Goal: Task Accomplishment & Management: Manage account settings

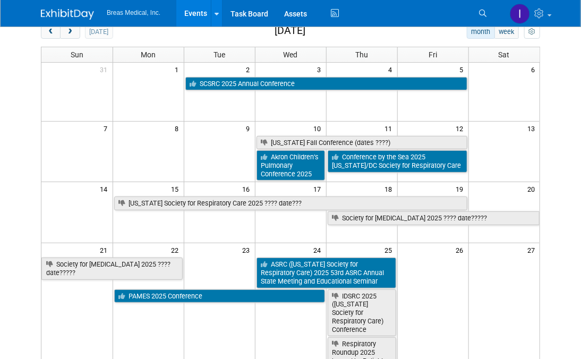
scroll to position [53, 0]
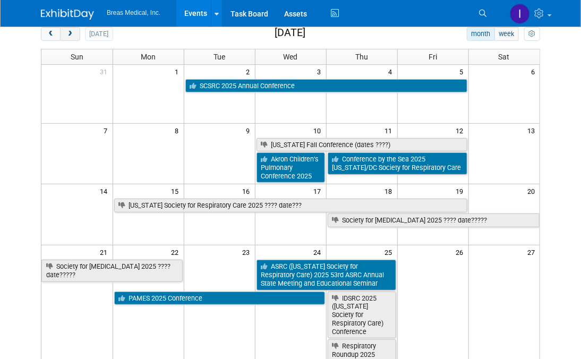
click at [71, 34] on span "next" at bounding box center [70, 34] width 8 height 7
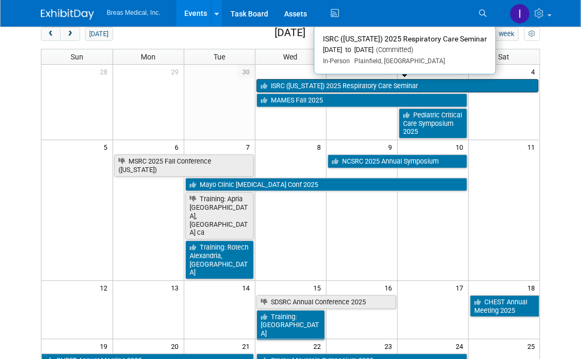
click at [315, 83] on link "ISRC ([US_STATE]) 2025 Respiratory Care Seminar" at bounding box center [398, 86] width 283 height 14
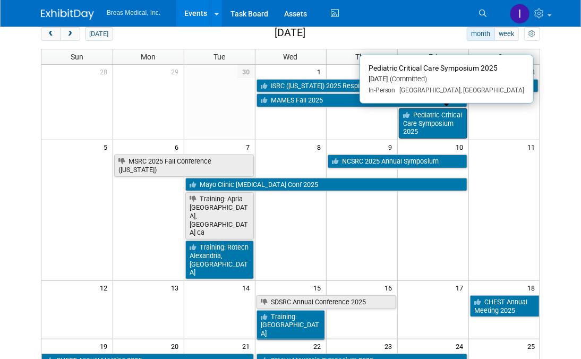
click at [439, 123] on link "Pediatric Critical Care Symposium 2025" at bounding box center [433, 123] width 69 height 30
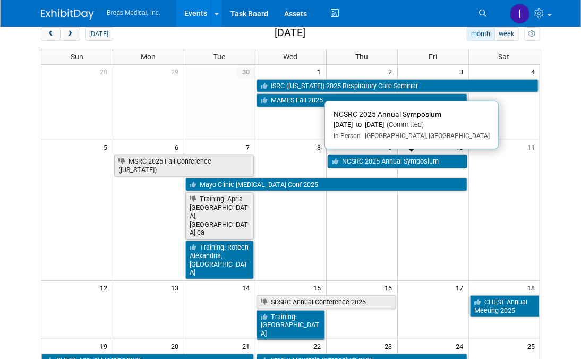
click at [422, 157] on link "NCSRC 2025 Annual Symposium" at bounding box center [398, 162] width 140 height 14
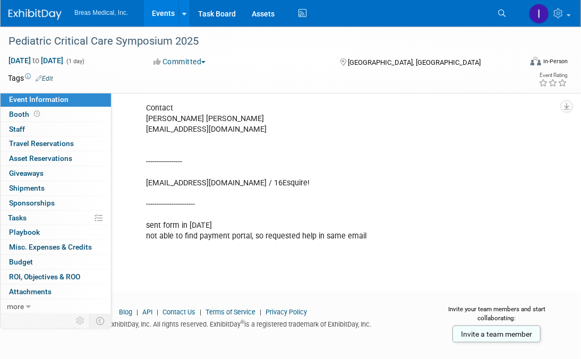
scroll to position [312, 0]
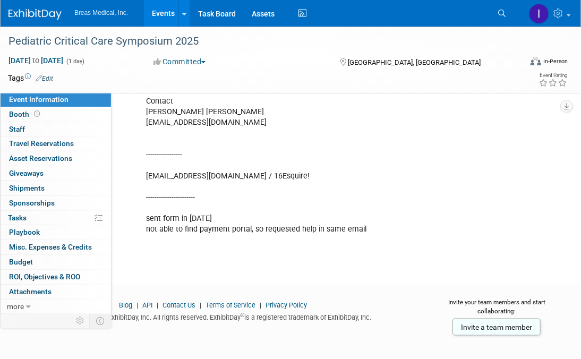
click at [226, 228] on div "Attendees: Heath Boles ------------------- Contact Margaret Ross Davis margaret…" at bounding box center [306, 133] width 334 height 213
click at [17, 113] on span "Booth" at bounding box center [25, 114] width 33 height 9
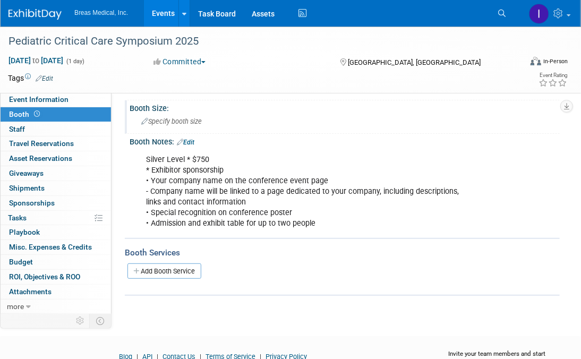
scroll to position [0, 0]
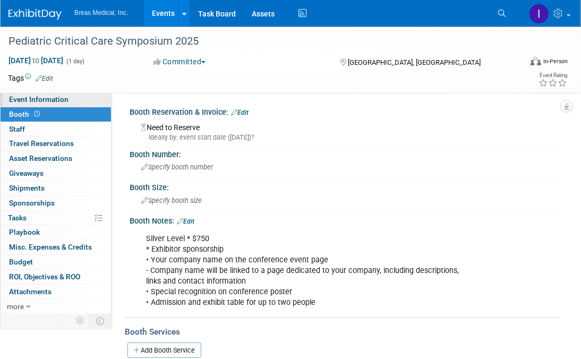
click at [47, 100] on span "Event Information" at bounding box center [39, 99] width 60 height 9
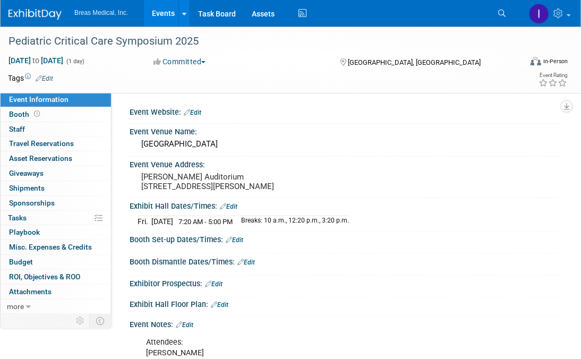
click at [518, 232] on div "Exhibit Hall Dates/Times: Edit Fri. Oct 3, 2025 7:20 AM - 5:00 PM Breaks: 10 a.…" at bounding box center [342, 214] width 435 height 33
drag, startPoint x: 517, startPoint y: 173, endPoint x: 507, endPoint y: 173, distance: 10.1
click at [517, 173] on div "Event Venue Address: Russell Chesney Auditorium 50 N. Dunlap St., Memphis, TN 3…" at bounding box center [342, 177] width 435 height 41
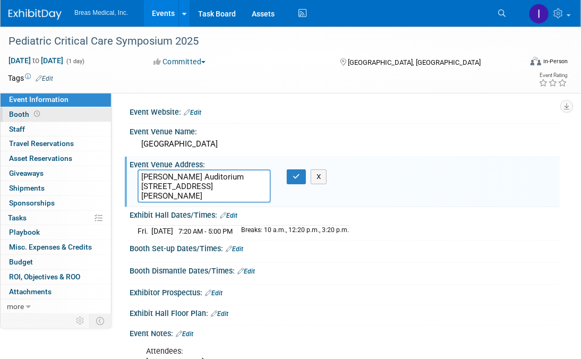
click at [6, 114] on link "Booth" at bounding box center [56, 114] width 111 height 14
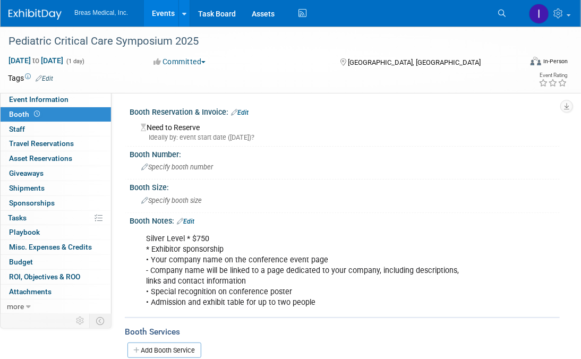
click at [249, 112] on link "Edit" at bounding box center [240, 112] width 18 height 7
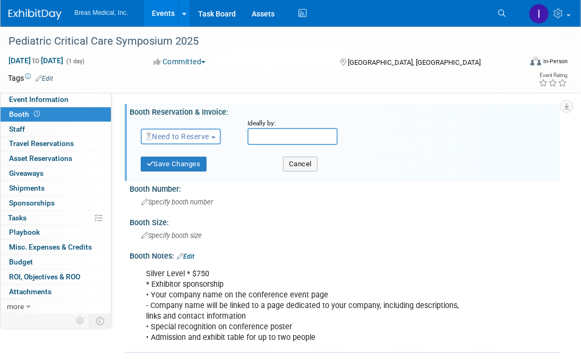
click at [186, 137] on span "Need to Reserve" at bounding box center [177, 136] width 63 height 9
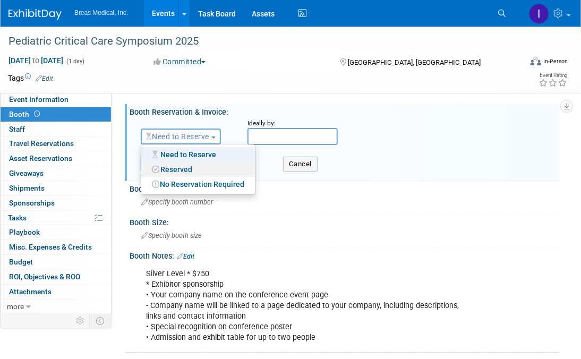
click at [183, 166] on link "Reserved" at bounding box center [198, 169] width 114 height 15
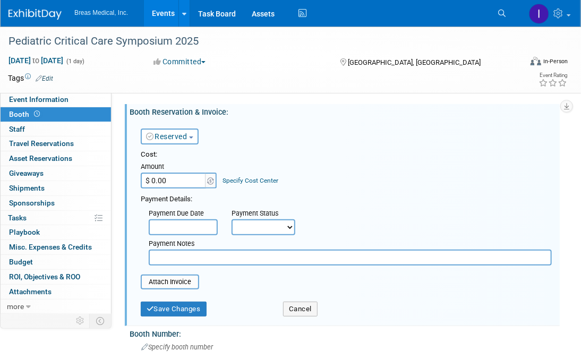
click at [174, 180] on input "$ 0.00" at bounding box center [174, 181] width 66 height 16
type input "$ 750.00"
click at [192, 225] on input "text" at bounding box center [183, 227] width 69 height 16
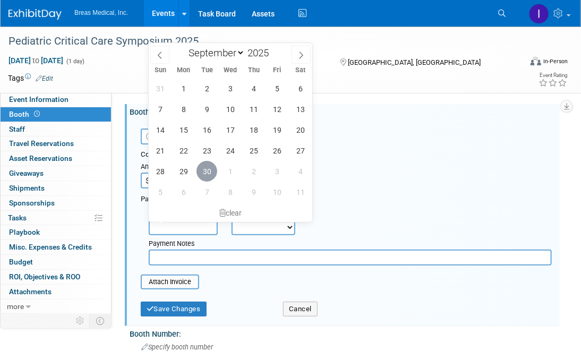
click at [208, 169] on span "30" at bounding box center [207, 171] width 21 height 21
type input "Sep 30, 2025"
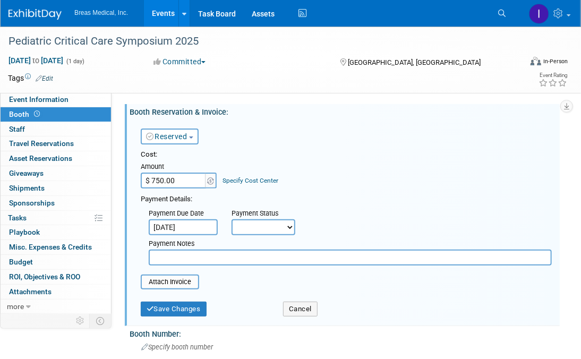
click at [276, 235] on div "Payment Notes" at bounding box center [350, 250] width 419 height 30
click at [277, 225] on select "Not Paid Yet Partially Paid Paid in Full" at bounding box center [264, 227] width 64 height 16
select select "1"
click at [232, 219] on select "Not Paid Yet Partially Paid Paid in Full" at bounding box center [264, 227] width 64 height 16
click at [217, 248] on div "Payment Notes" at bounding box center [350, 244] width 403 height 11
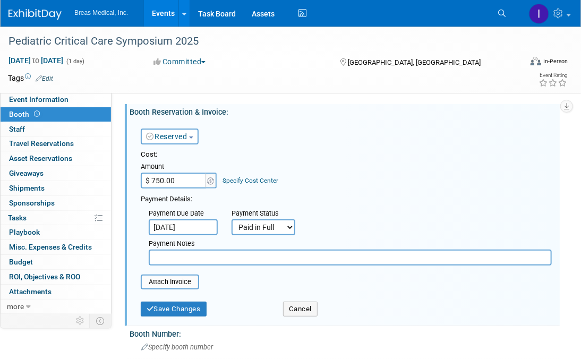
click at [216, 254] on input "text" at bounding box center [350, 258] width 403 height 16
type input "iwd work am ex on 9-26-2025"
click at [172, 310] on button "Save Changes" at bounding box center [174, 309] width 66 height 15
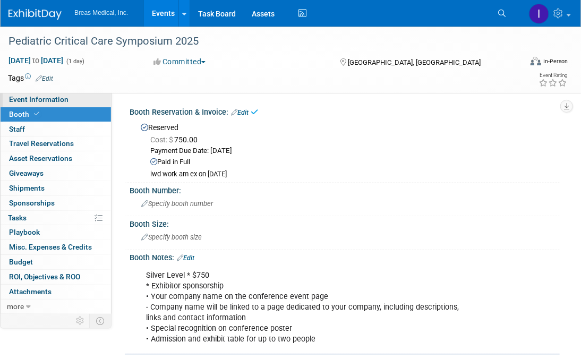
click at [47, 95] on link "Event Information" at bounding box center [56, 99] width 111 height 14
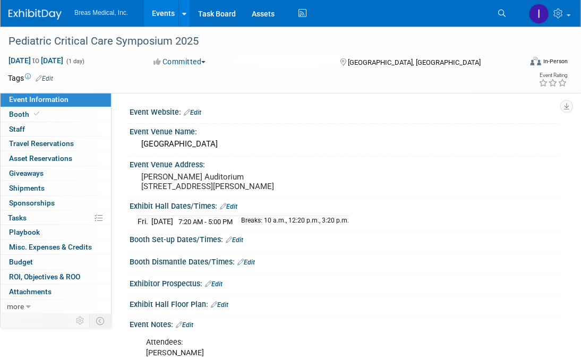
scroll to position [106, 0]
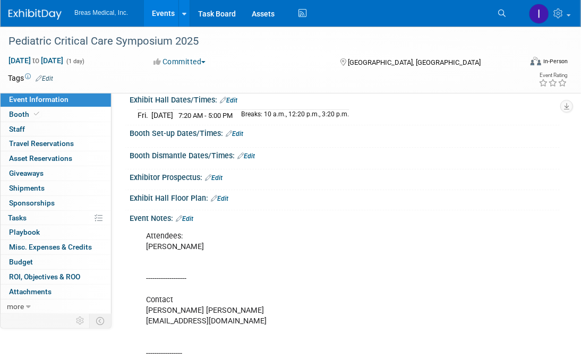
click at [191, 223] on link "Edit" at bounding box center [185, 218] width 18 height 7
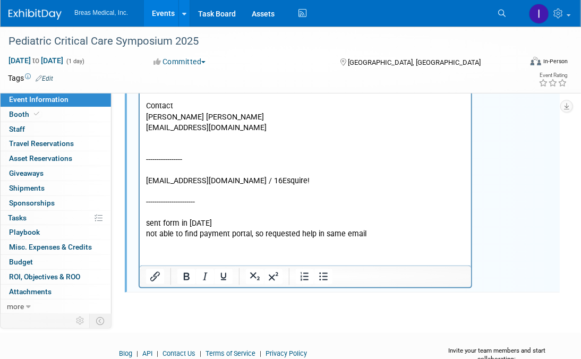
scroll to position [319, 0]
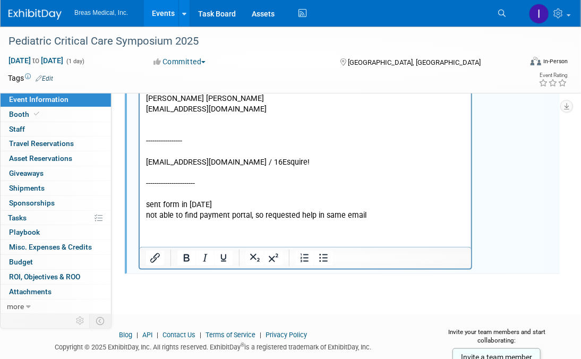
click at [367, 214] on p "Attendees: Heath Boles ------------------- Contact Margaret Ross Davis margaret…" at bounding box center [305, 119] width 319 height 202
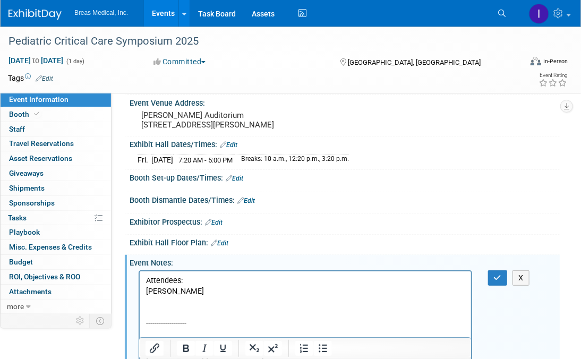
scroll to position [53, 0]
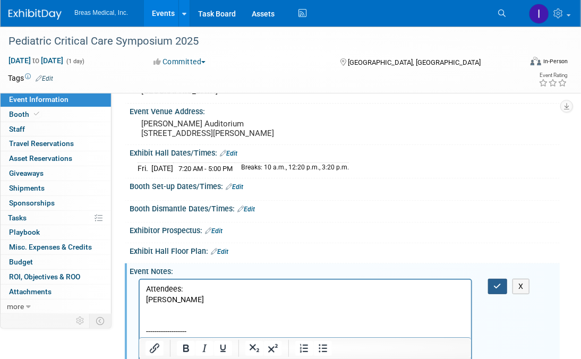
click at [502, 293] on button "button" at bounding box center [498, 286] width 20 height 15
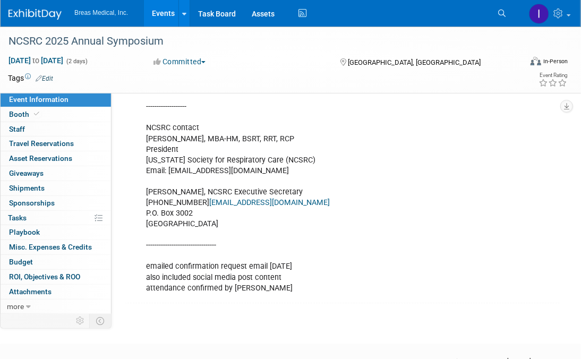
scroll to position [731, 0]
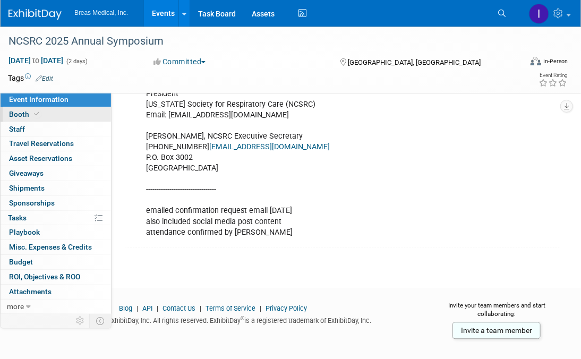
click at [18, 116] on span "Booth" at bounding box center [25, 114] width 32 height 9
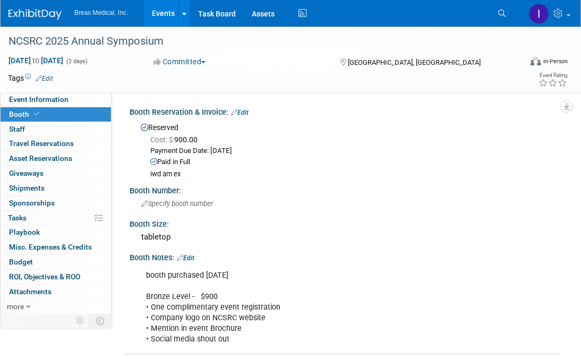
click at [164, 12] on link "Events" at bounding box center [163, 13] width 39 height 27
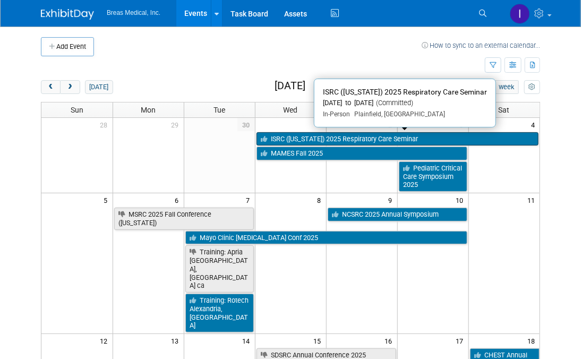
click at [292, 139] on link "ISRC ([US_STATE]) 2025 Respiratory Care Seminar" at bounding box center [398, 139] width 283 height 14
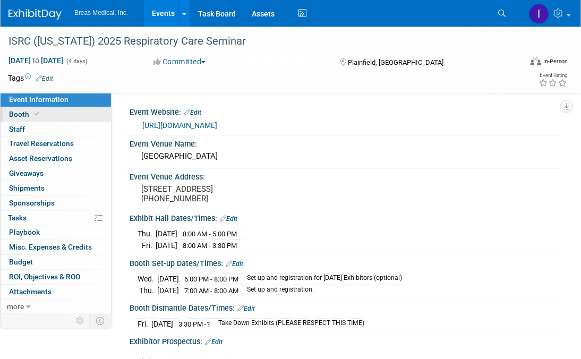
click at [48, 118] on link "Booth" at bounding box center [56, 114] width 111 height 14
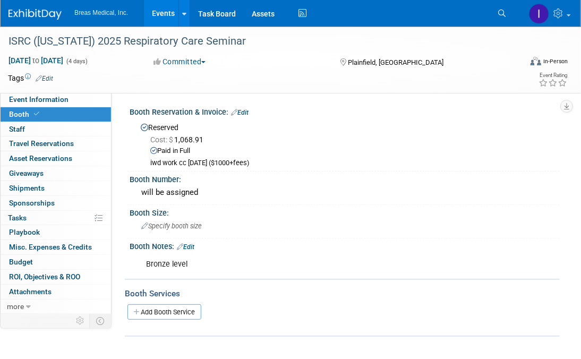
click at [157, 14] on link "Events" at bounding box center [163, 13] width 39 height 27
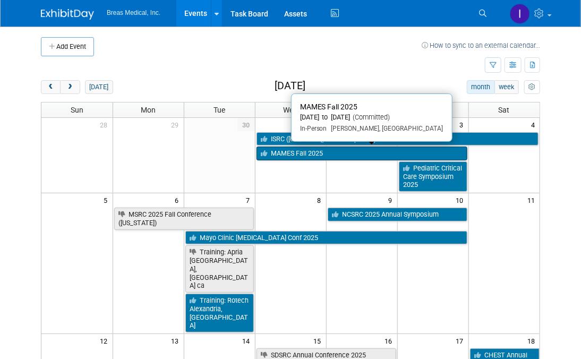
click at [310, 154] on link "MAMES Fall 2025" at bounding box center [362, 154] width 211 height 14
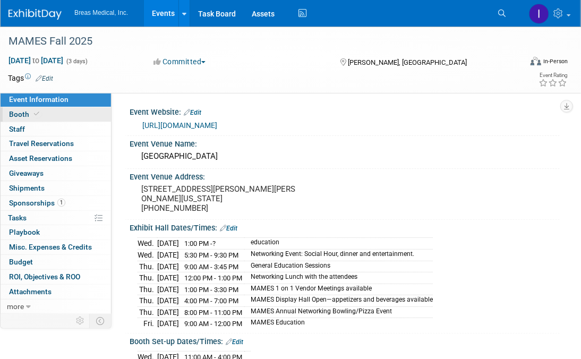
click at [72, 120] on link "Booth" at bounding box center [56, 114] width 111 height 14
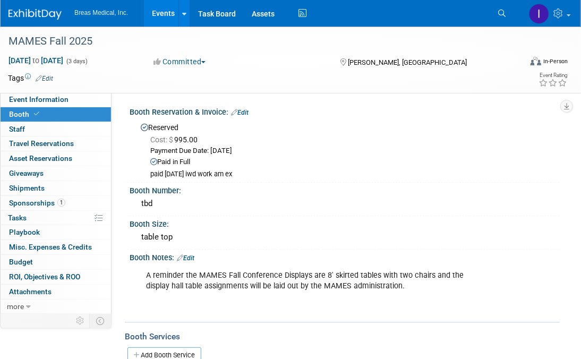
click at [163, 11] on link "Events" at bounding box center [163, 13] width 39 height 27
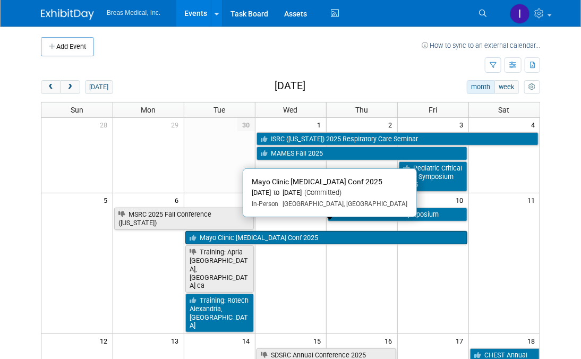
click at [317, 231] on link "Mayo Clinic [MEDICAL_DATA] Conf 2025" at bounding box center [326, 238] width 282 height 14
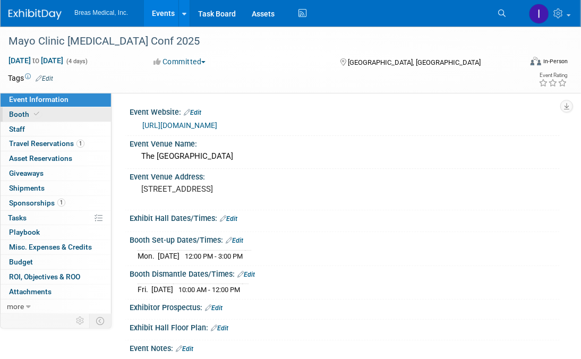
click at [48, 118] on link "Booth" at bounding box center [56, 114] width 111 height 14
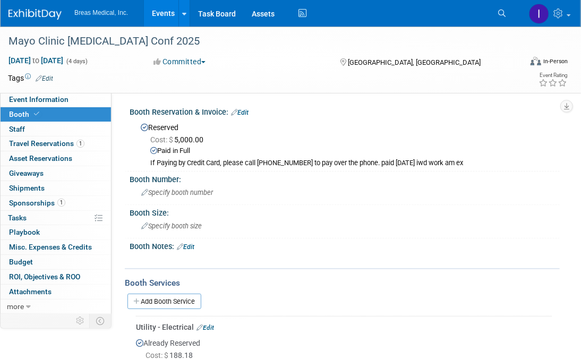
click at [162, 13] on link "Events" at bounding box center [163, 13] width 39 height 27
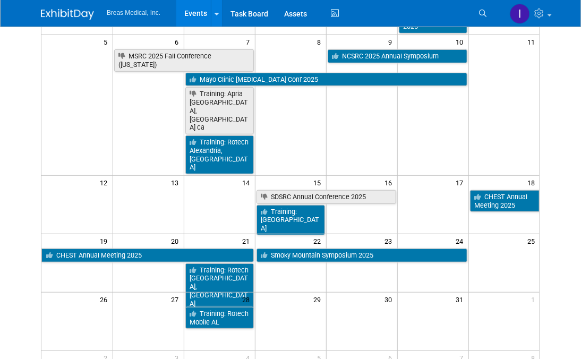
scroll to position [159, 0]
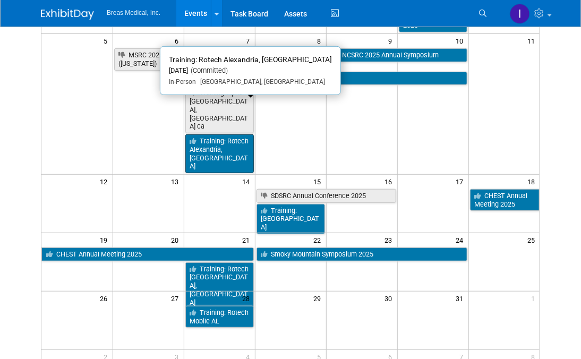
click at [210, 134] on link "Training: Rotech Alexandria, [GEOGRAPHIC_DATA]" at bounding box center [219, 153] width 69 height 39
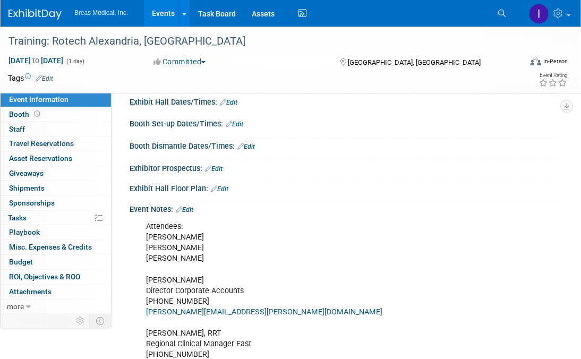
scroll to position [120, 0]
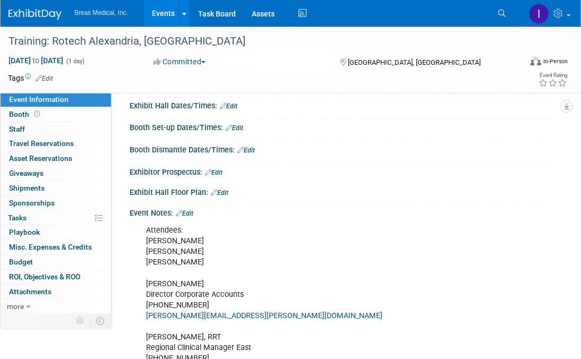
click at [189, 217] on link "Edit" at bounding box center [185, 213] width 18 height 7
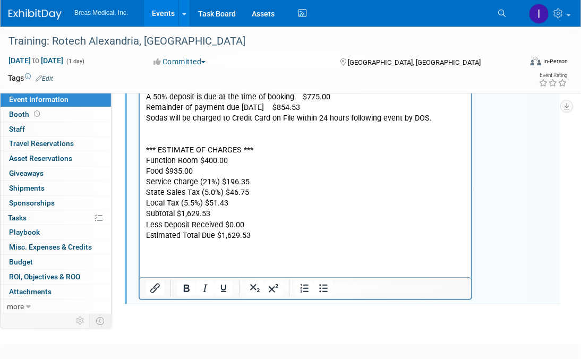
scroll to position [1634, 0]
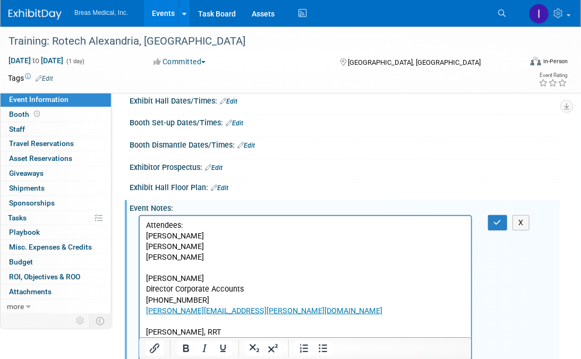
scroll to position [213, 0]
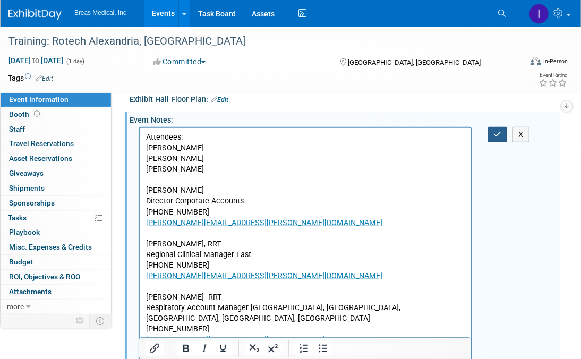
click at [497, 138] on icon "button" at bounding box center [498, 134] width 8 height 7
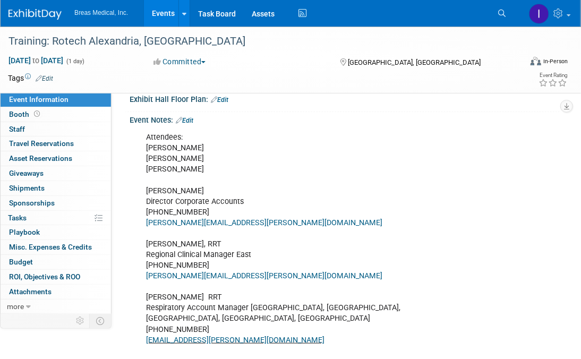
click at [169, 12] on link "Events" at bounding box center [163, 13] width 39 height 27
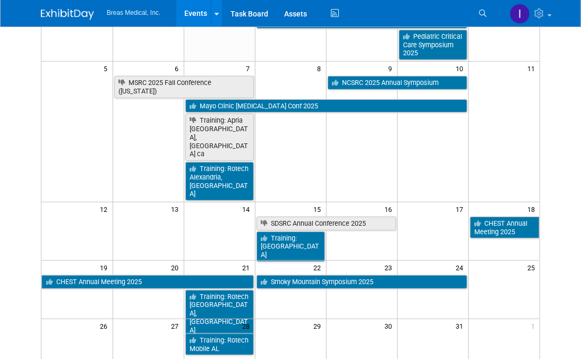
scroll to position [159, 0]
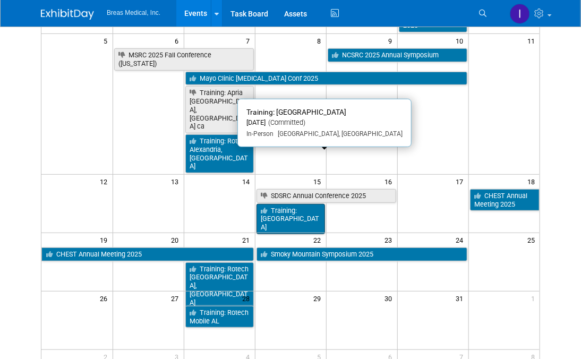
click at [297, 204] on link "Training: [GEOGRAPHIC_DATA]" at bounding box center [291, 219] width 69 height 30
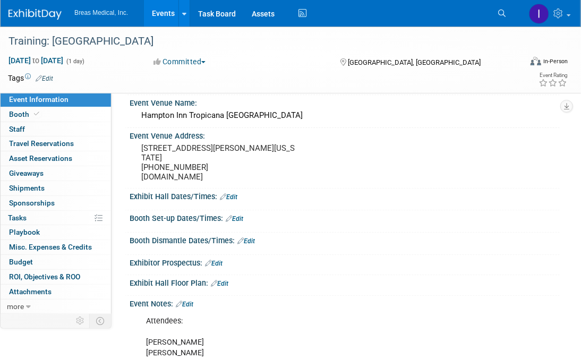
scroll to position [53, 0]
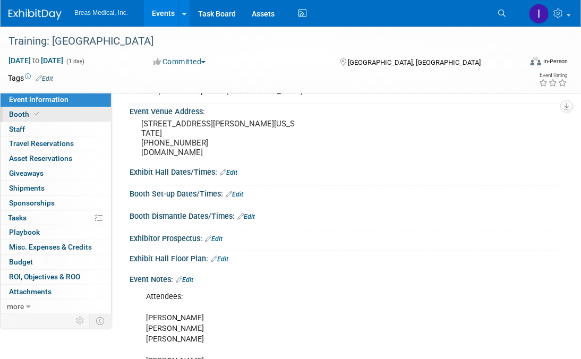
click at [22, 113] on span "Booth" at bounding box center [25, 114] width 32 height 9
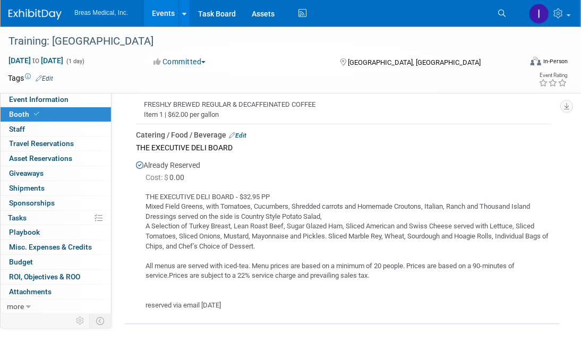
scroll to position [435, 0]
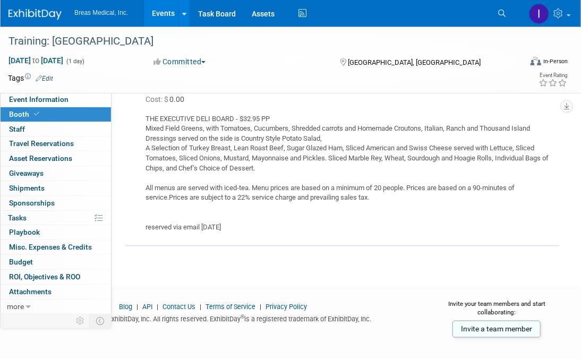
click at [510, 215] on div "THE EXECUTIVE DELI BOARD - $32.95 PP Mixed Field Greens, with Tomatoes, Cucumbe…" at bounding box center [344, 169] width 416 height 127
click at [32, 100] on span "Event Information" at bounding box center [39, 99] width 60 height 9
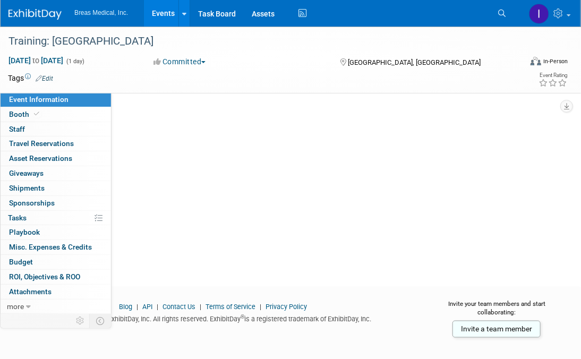
scroll to position [0, 0]
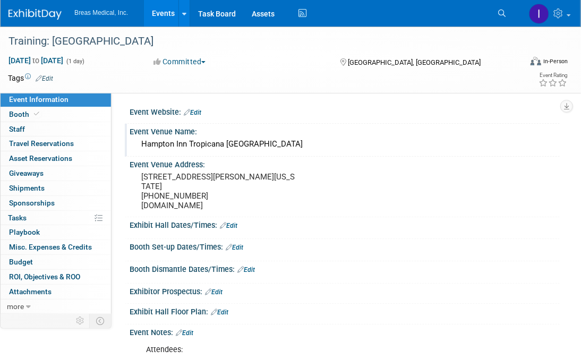
click at [208, 143] on div "Hampton Inn Tropicana Las Vegas" at bounding box center [345, 144] width 414 height 16
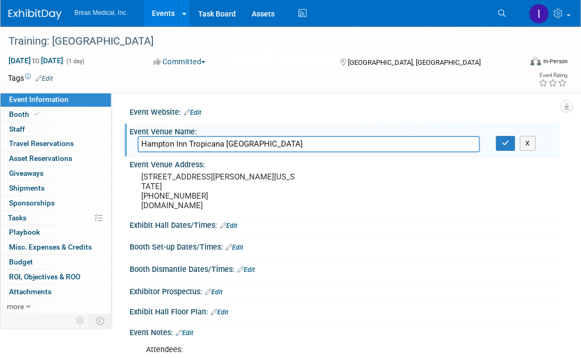
click at [208, 143] on input "Hampton Inn Tropicana Las Vegas" at bounding box center [309, 144] width 343 height 16
click at [529, 146] on button "X" at bounding box center [528, 143] width 16 height 15
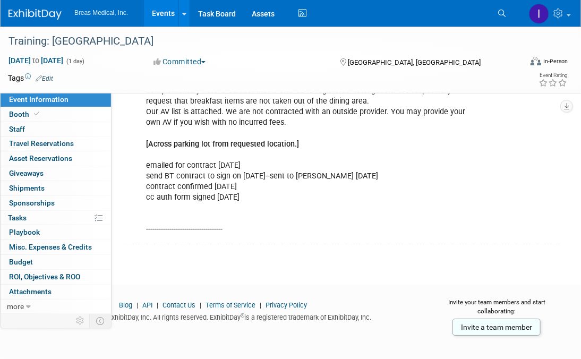
scroll to position [1259, 0]
click at [28, 113] on span "Booth" at bounding box center [25, 114] width 32 height 9
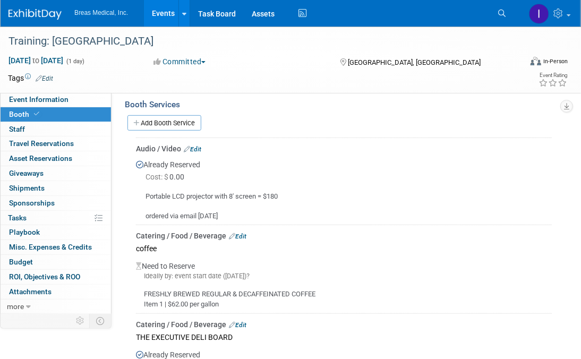
scroll to position [159, 0]
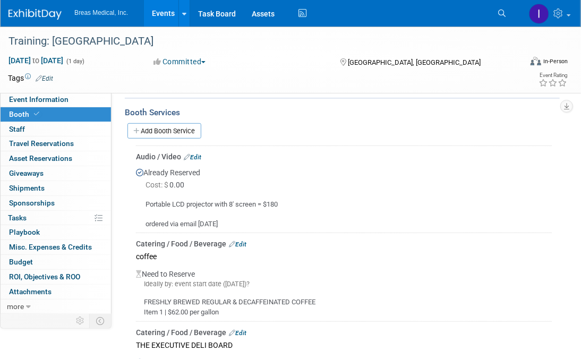
click at [197, 154] on link "Edit" at bounding box center [193, 157] width 18 height 7
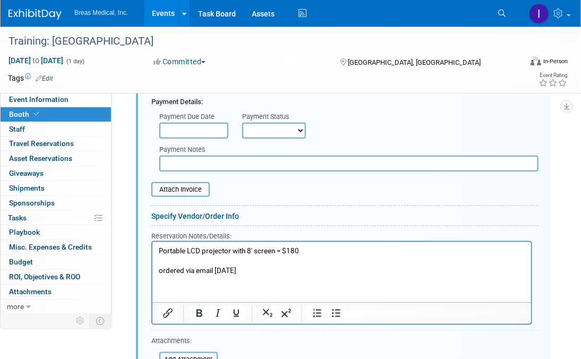
scroll to position [395, 0]
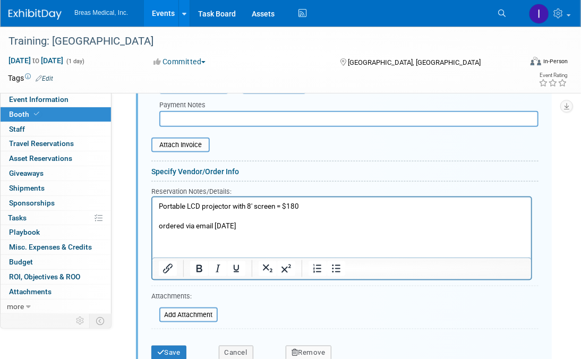
click at [290, 231] on html "Portable LCD projector with 8' screen = $180 ordered via email 9-23-2025" at bounding box center [341, 214] width 379 height 34
click at [328, 205] on p "Portable LCD projector with 8' screen = $180 ordered via email 9-23-2025" at bounding box center [341, 216] width 367 height 30
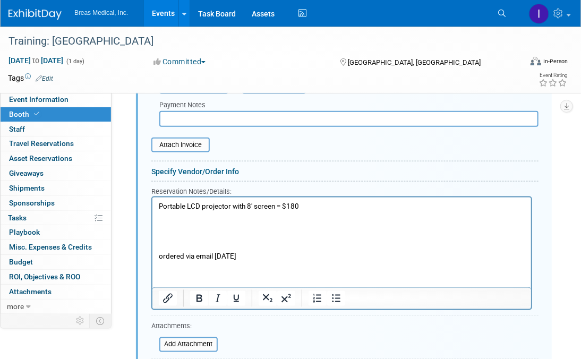
paste body "Rich Text Area. Press ALT-0 for help."
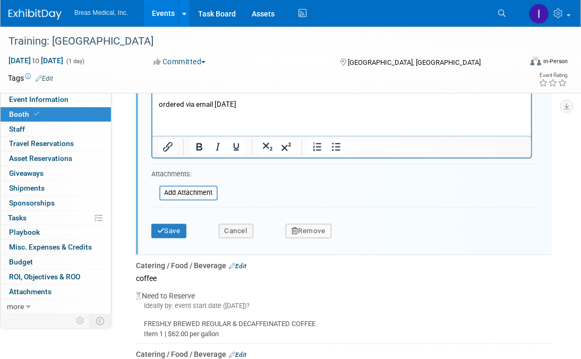
scroll to position [608, 0]
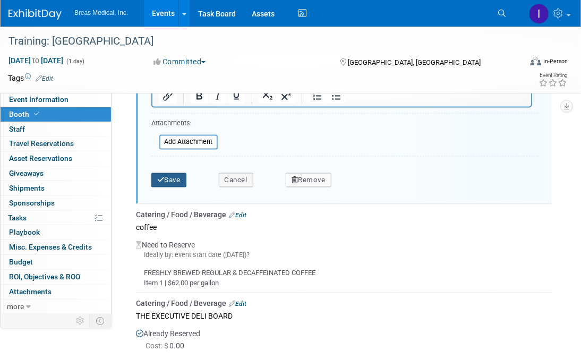
click at [174, 177] on button "Save" at bounding box center [168, 180] width 35 height 15
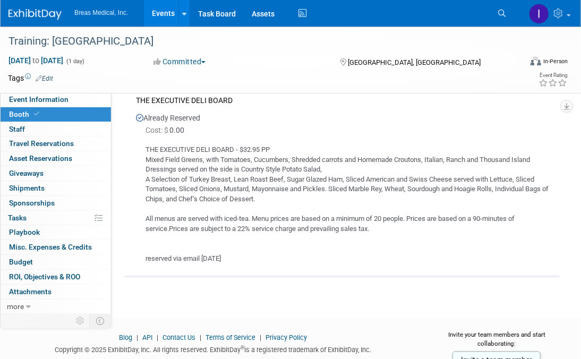
scroll to position [448, 0]
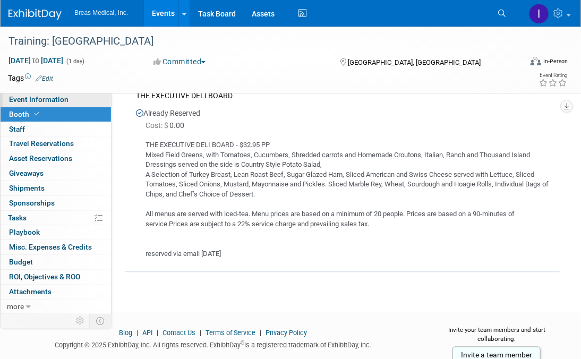
click at [30, 95] on link "Event Information" at bounding box center [56, 99] width 111 height 14
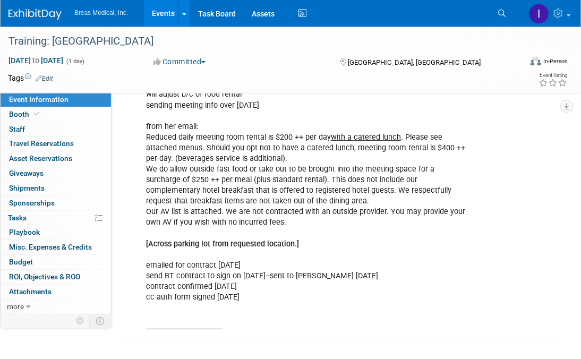
scroll to position [1116, 0]
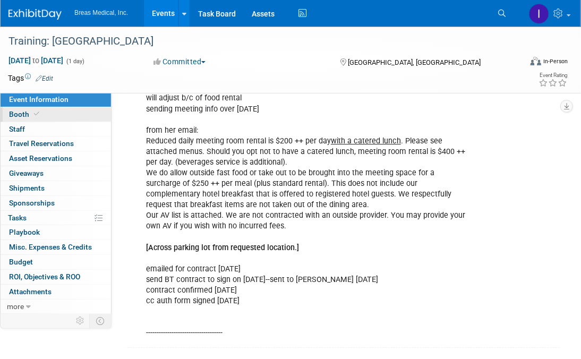
click at [19, 110] on span "Booth" at bounding box center [25, 114] width 32 height 9
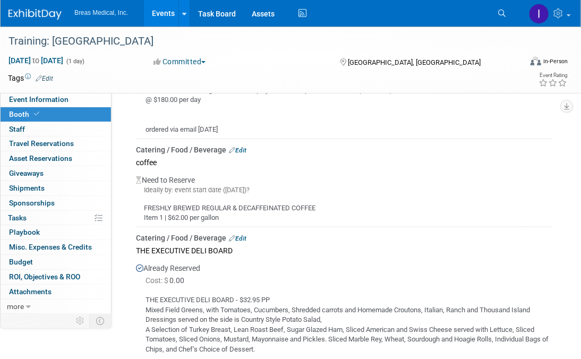
scroll to position [319, 0]
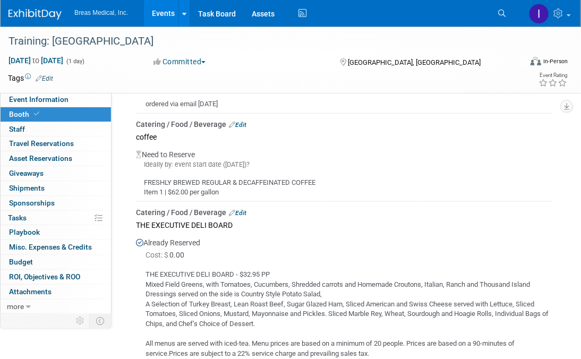
click at [241, 209] on link "Edit" at bounding box center [238, 212] width 18 height 7
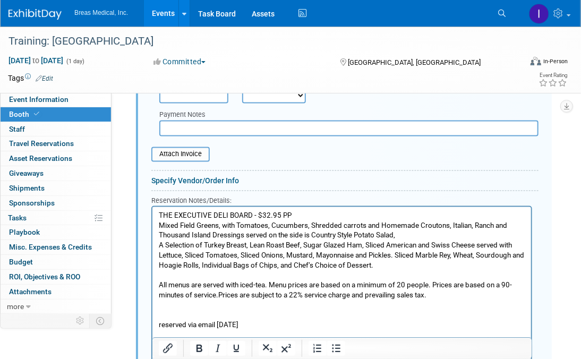
scroll to position [664, 0]
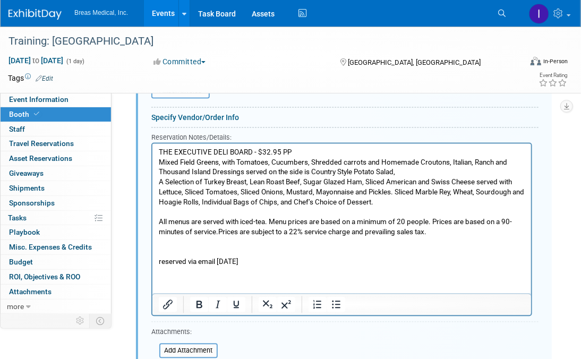
click at [265, 267] on html "THE EXECUTIVE DELI BOARD - $32.95 PP Mixed Field Greens, with Tomatoes, Cucumbe…" at bounding box center [341, 205] width 379 height 124
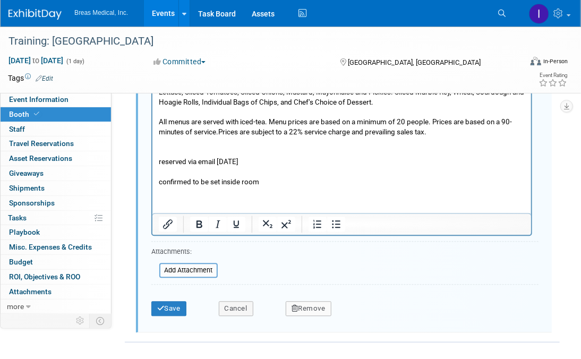
scroll to position [770, 0]
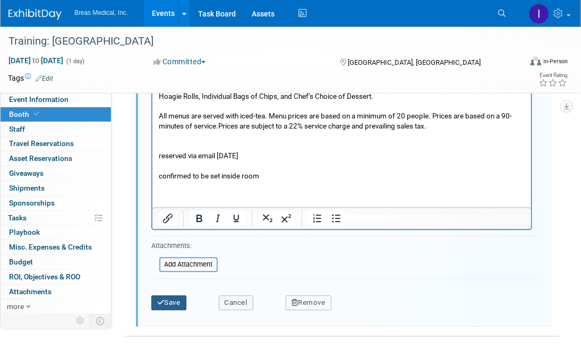
click at [168, 298] on button "Save" at bounding box center [168, 302] width 35 height 15
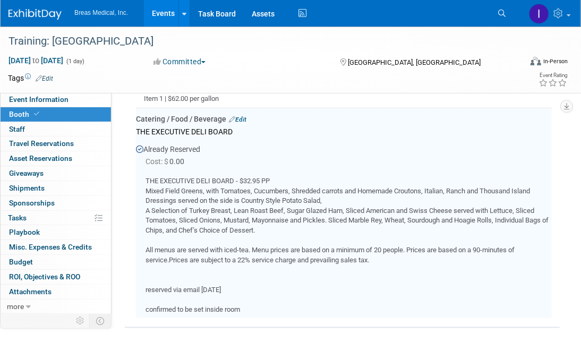
scroll to position [398, 0]
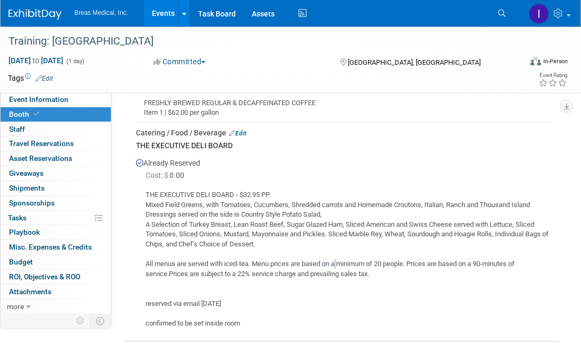
click at [340, 264] on div "THE EXECUTIVE DELI BOARD - $32.95 PP Mixed Field Greens, with Tomatoes, Cucumbe…" at bounding box center [344, 255] width 416 height 147
click at [53, 95] on link "Event Information" at bounding box center [56, 99] width 111 height 14
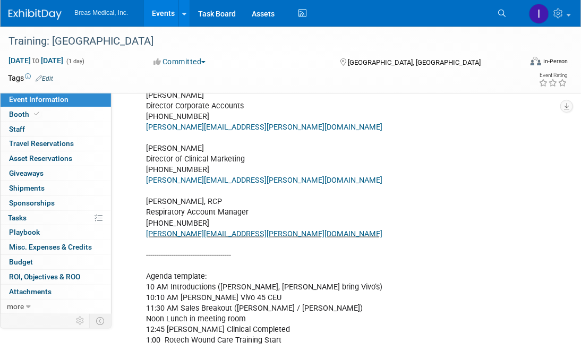
scroll to position [266, 0]
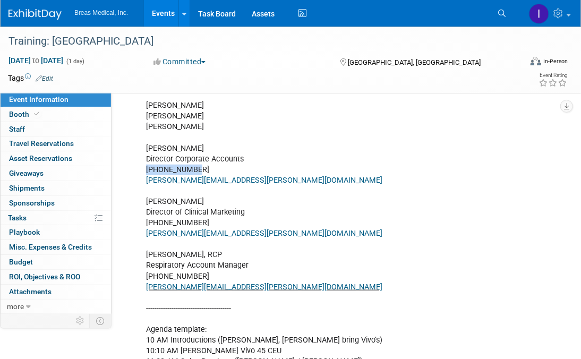
drag, startPoint x: 196, startPoint y: 164, endPoint x: 140, endPoint y: 169, distance: 55.5
copy div "770-324-6525"
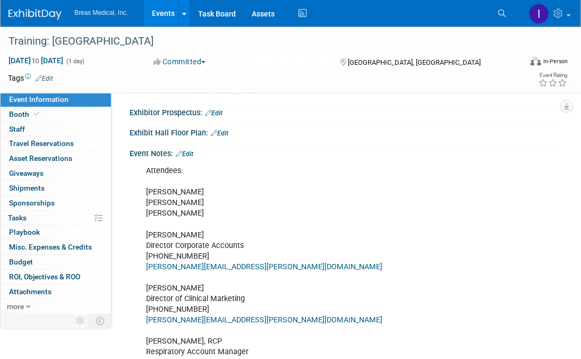
scroll to position [0, 0]
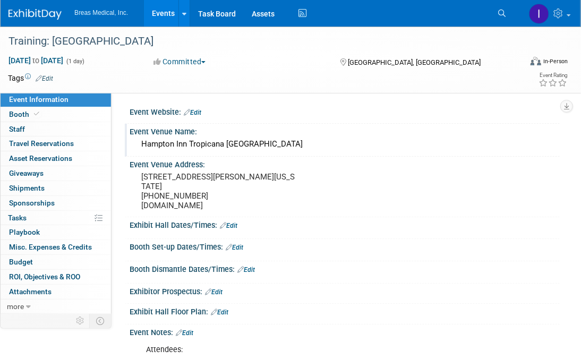
click at [159, 144] on div "Hampton Inn Tropicana [GEOGRAPHIC_DATA]" at bounding box center [345, 144] width 414 height 16
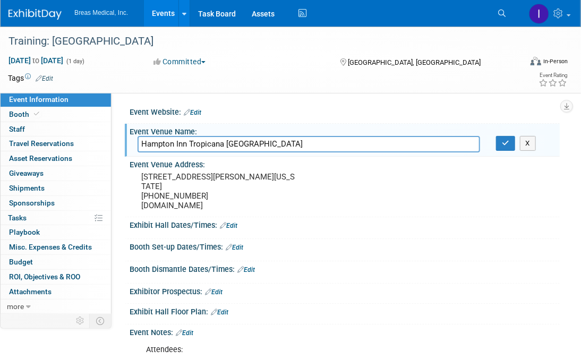
click at [159, 144] on input "Hampton Inn Tropicana [GEOGRAPHIC_DATA]" at bounding box center [309, 144] width 343 height 16
click at [240, 193] on pre "4975 S. Dean Martin Dr. Las Vegas, Nevada, 89118-1656 +1 702-948-8100 www.LasVe…" at bounding box center [219, 191] width 156 height 38
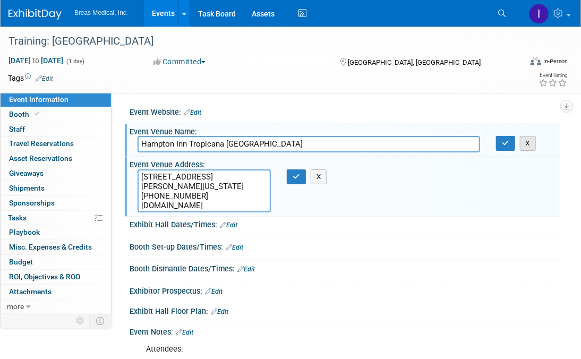
click at [531, 143] on button "X" at bounding box center [528, 143] width 16 height 15
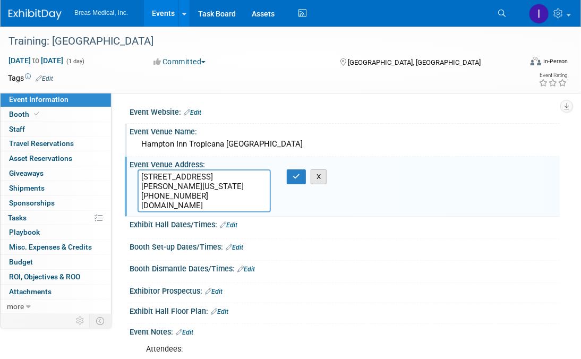
click at [320, 179] on button "X" at bounding box center [319, 176] width 16 height 15
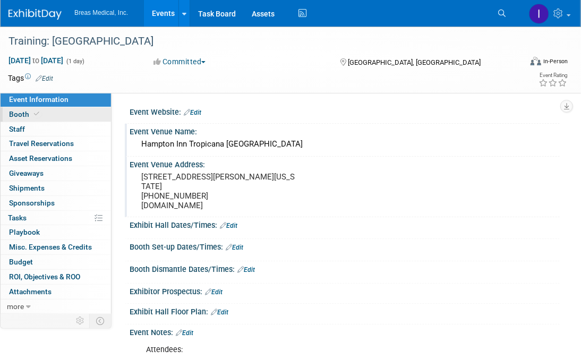
click at [14, 114] on span "Booth" at bounding box center [25, 114] width 32 height 9
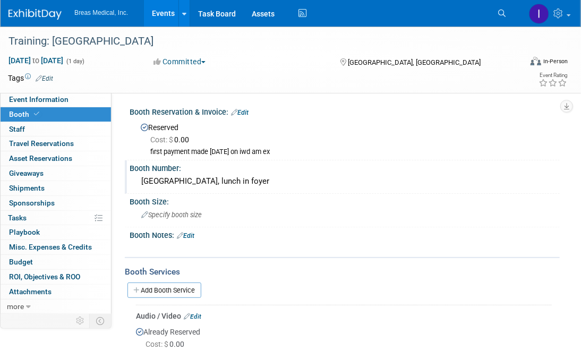
click at [140, 180] on div "Bora Bora Room, lunch in foyer" at bounding box center [345, 181] width 414 height 16
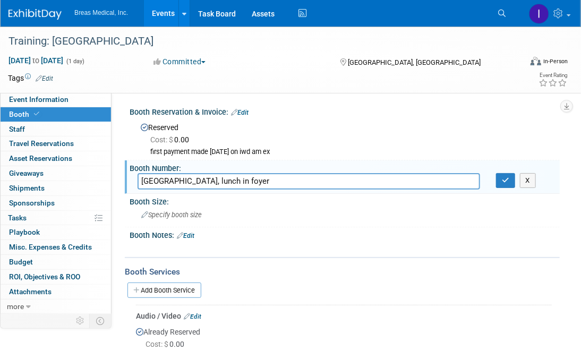
drag, startPoint x: 259, startPoint y: 177, endPoint x: 233, endPoint y: 181, distance: 26.3
click at [233, 181] on input "Bora Bora Room, lunch in foyer" at bounding box center [309, 181] width 343 height 16
drag, startPoint x: 198, startPoint y: 181, endPoint x: 103, endPoint y: 173, distance: 95.5
click at [281, 181] on input "Bora Bora Room, lunch in room" at bounding box center [309, 181] width 343 height 16
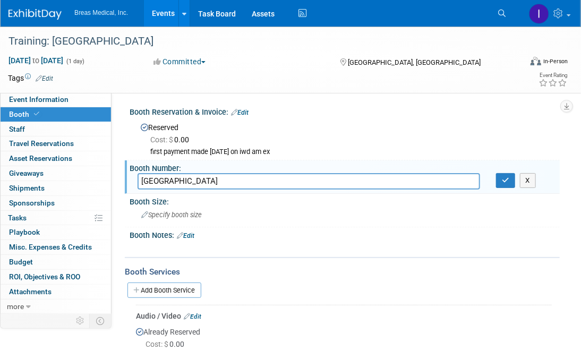
type input "Bora Bora Room"
click at [527, 183] on button "X" at bounding box center [528, 180] width 16 height 15
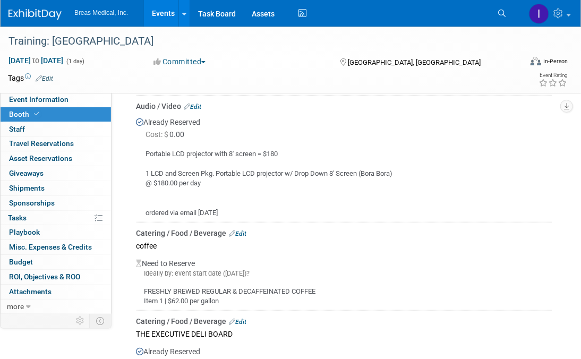
scroll to position [213, 0]
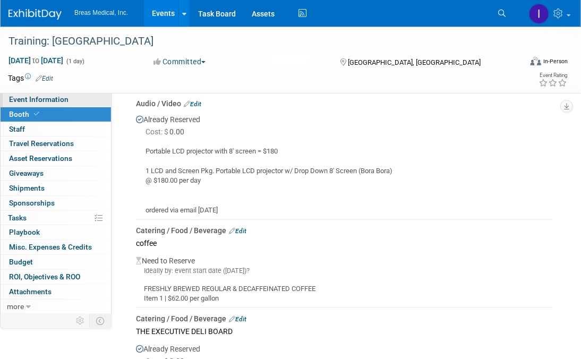
click at [26, 99] on span "Event Information" at bounding box center [39, 99] width 60 height 9
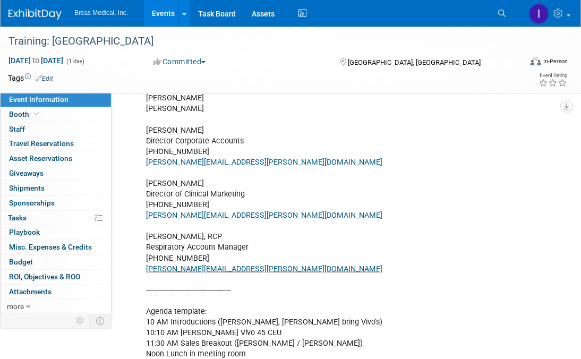
scroll to position [266, 0]
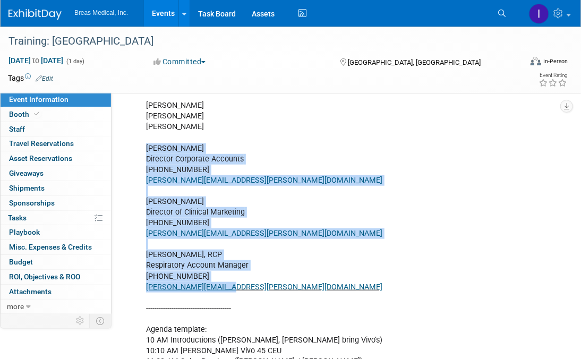
drag, startPoint x: 147, startPoint y: 148, endPoint x: 235, endPoint y: 284, distance: 162.1
copy div "Brett Townsend Director Corporate Accounts 770-324-6525 Brett.townsend@breas.co…"
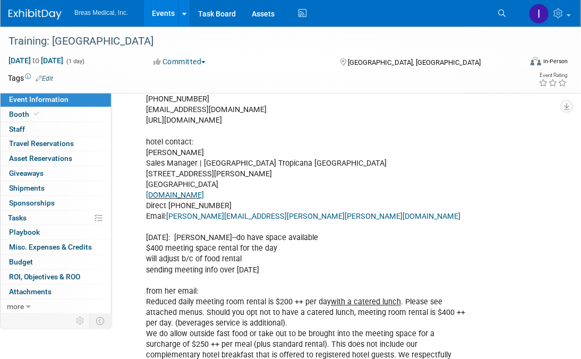
scroll to position [1009, 0]
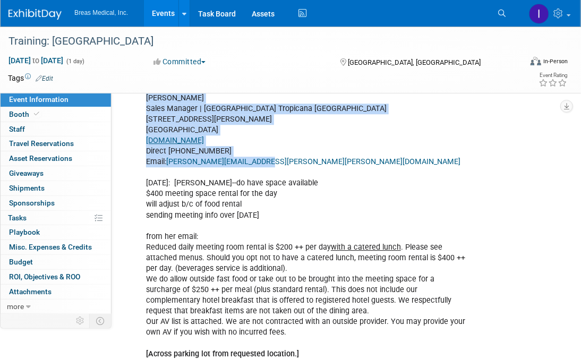
drag, startPoint x: 146, startPoint y: 138, endPoint x: 273, endPoint y: 202, distance: 142.3
copy div "Valerie Steele Sales Manager | Hampton Inn Tropicana Las Vegas 4975 Dean Martin…"
click at [28, 112] on span "Booth" at bounding box center [25, 114] width 32 height 9
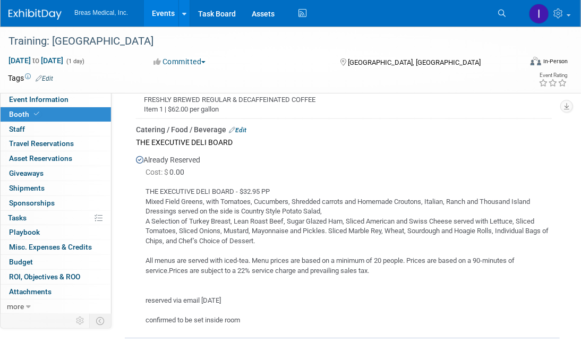
scroll to position [425, 0]
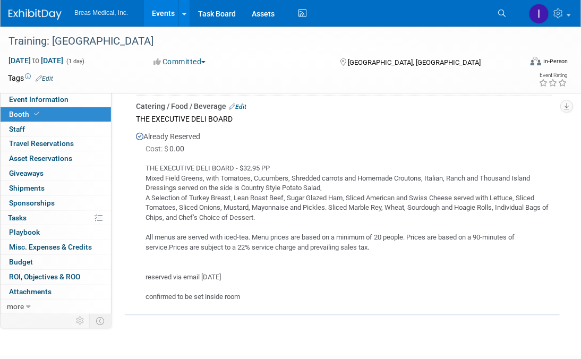
click at [207, 194] on div "THE EXECUTIVE DELI BOARD - $32.95 PP Mixed Field Greens, with Tomatoes, Cucumbe…" at bounding box center [344, 228] width 416 height 147
drag, startPoint x: 145, startPoint y: 166, endPoint x: 233, endPoint y: 169, distance: 88.8
click at [233, 169] on div "THE EXECUTIVE DELI BOARD - $32.95 PP Mixed Field Greens, with Tomatoes, Cucumbe…" at bounding box center [344, 228] width 416 height 147
copy div "THE EXECUTIVE DELI BOARD"
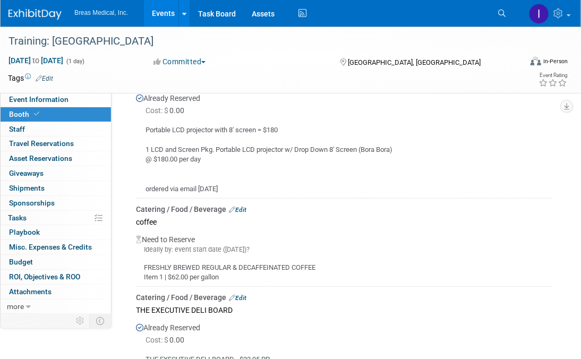
scroll to position [229, 0]
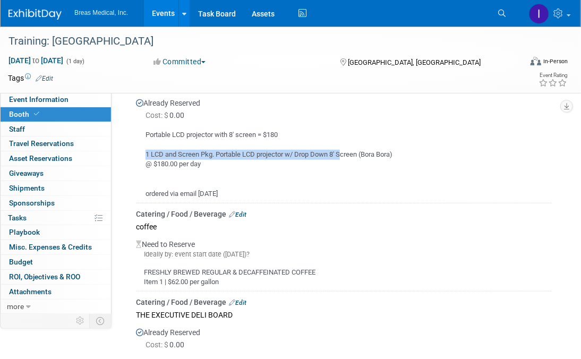
drag, startPoint x: 145, startPoint y: 152, endPoint x: 343, endPoint y: 158, distance: 198.2
click at [343, 158] on div "Portable LCD projector with 8' screen = $180 1 LCD and Screen Pkg. Portable LCD…" at bounding box center [344, 161] width 416 height 78
drag, startPoint x: 343, startPoint y: 158, endPoint x: 285, endPoint y: 154, distance: 58.0
click at [285, 154] on div "Portable LCD projector with 8' screen = $180 1 LCD and Screen Pkg. Portable LCD…" at bounding box center [344, 161] width 416 height 78
click at [222, 154] on div "Portable LCD projector with 8' screen = $180 1 LCD and Screen Pkg. Portable LCD…" at bounding box center [344, 161] width 416 height 78
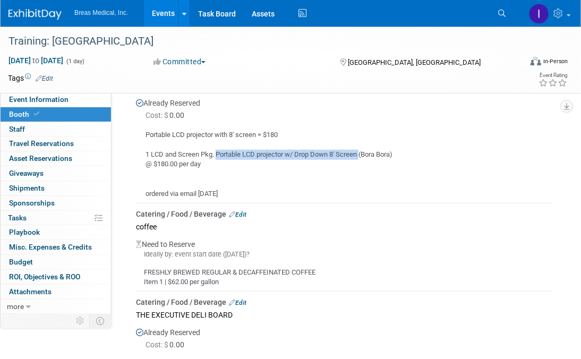
drag, startPoint x: 216, startPoint y: 152, endPoint x: 363, endPoint y: 151, distance: 147.2
click at [363, 151] on div "Portable LCD projector with 8' screen = $180 1 LCD and Screen Pkg. Portable LCD…" at bounding box center [344, 161] width 416 height 78
copy div "Portable LCD projector w/ Drop Down 8' Screen"
click at [485, 172] on div "Portable LCD projector with 8' screen = $180 1 LCD and Screen Pkg. Portable LCD…" at bounding box center [344, 161] width 416 height 78
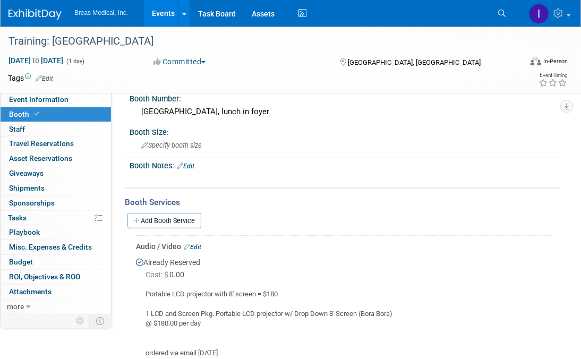
scroll to position [282, 0]
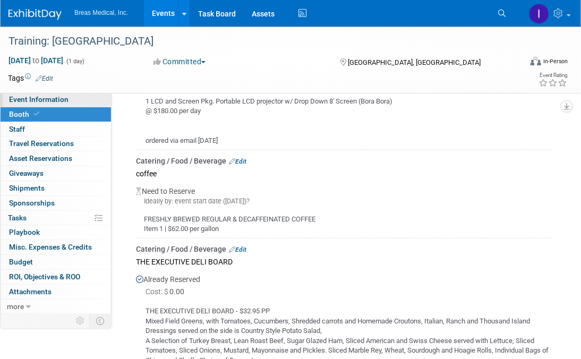
click at [47, 99] on span "Event Information" at bounding box center [39, 99] width 60 height 9
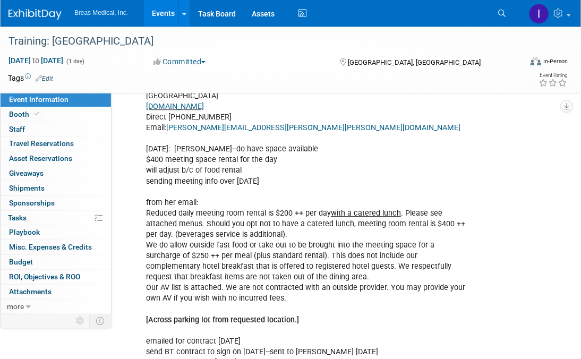
scroll to position [1063, 0]
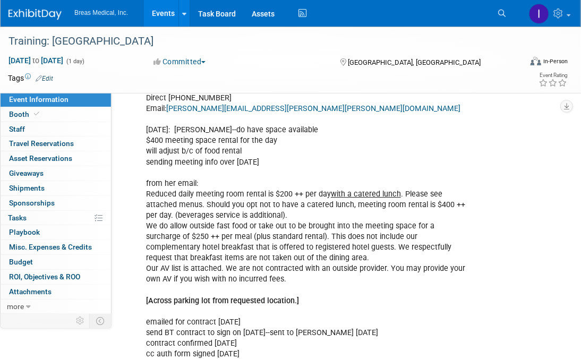
click at [166, 15] on link "Events" at bounding box center [163, 13] width 39 height 27
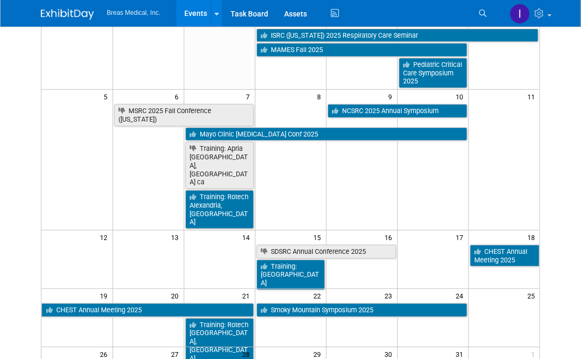
scroll to position [106, 0]
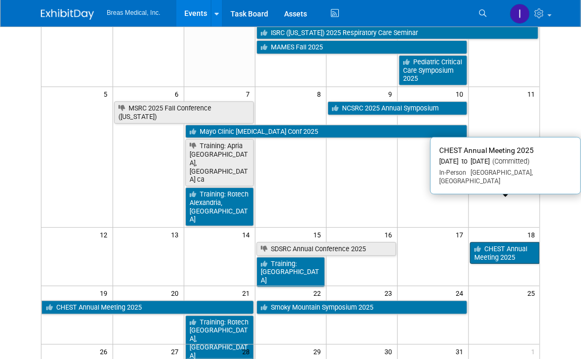
click at [520, 242] on link "CHEST Annual Meeting 2025" at bounding box center [505, 253] width 70 height 22
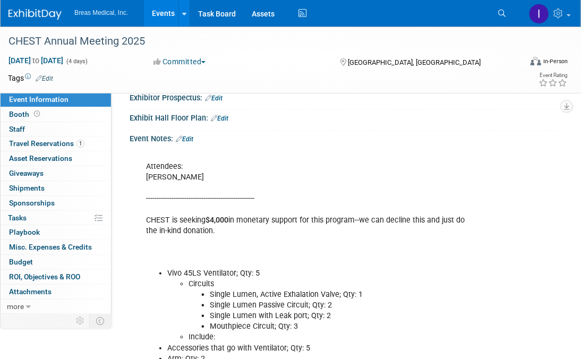
scroll to position [177, 0]
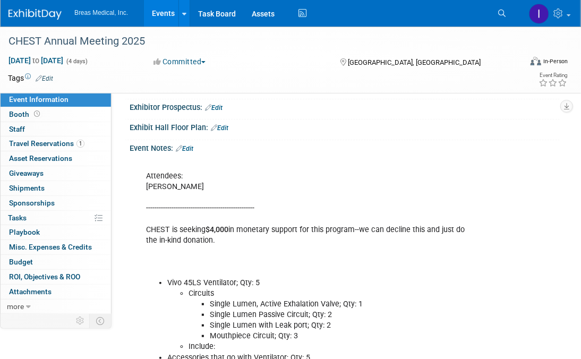
click at [193, 145] on link "Edit" at bounding box center [185, 148] width 18 height 7
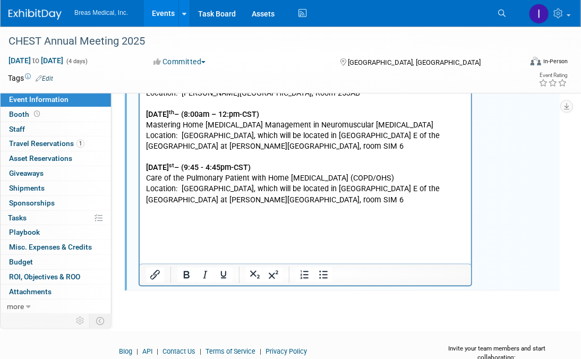
scroll to position [806, 0]
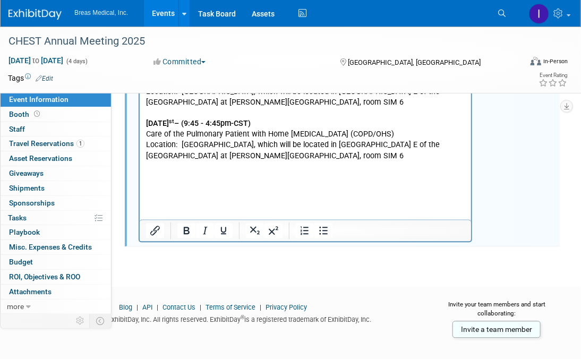
click at [232, 171] on p "educational sessions link: Schedule ------------------------------ Confirmed vi…" at bounding box center [305, 28] width 319 height 352
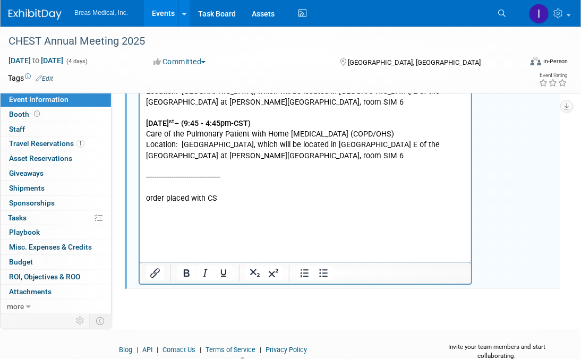
click at [192, 205] on p "Rich Text Area. Press ALT-0 for help." at bounding box center [305, 210] width 319 height 11
click at [181, 217] on p "Rich Text Area. Press ALT-0 for help." at bounding box center [305, 231] width 319 height 32
click at [181, 215] on p "Rich Text Area. Press ALT-0 for help." at bounding box center [305, 231] width 319 height 32
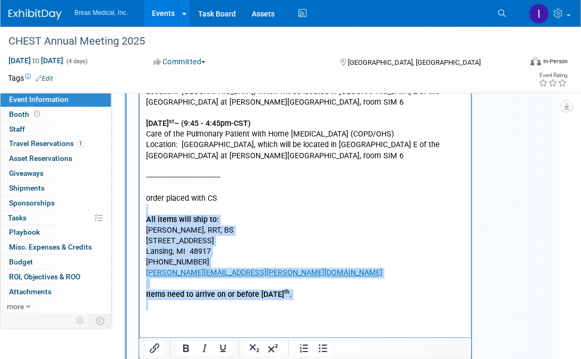
drag, startPoint x: 179, startPoint y: 199, endPoint x: 295, endPoint y: 294, distance: 150.3
click at [192, 352] on button "Bold" at bounding box center [186, 348] width 18 height 15
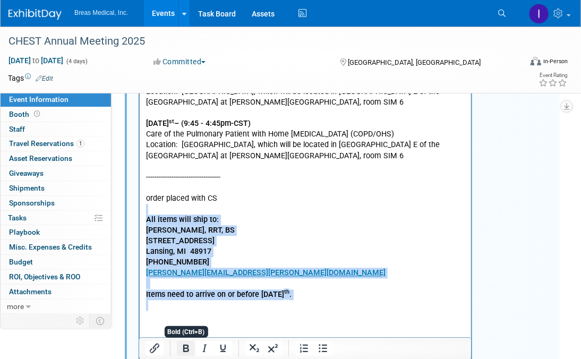
click at [189, 352] on icon "Bold" at bounding box center [186, 348] width 13 height 13
click at [185, 349] on icon "Bold" at bounding box center [186, 348] width 13 height 13
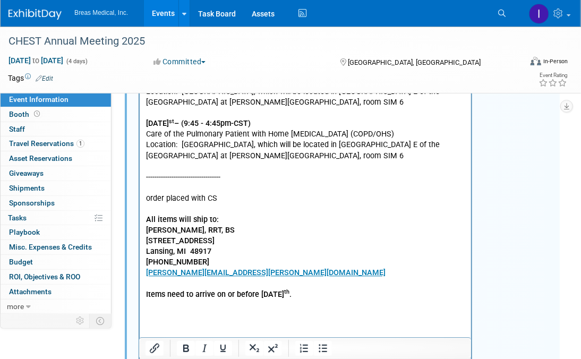
click at [158, 305] on p "Rich Text Area. Press ALT-0 for help." at bounding box center [305, 317] width 319 height 32
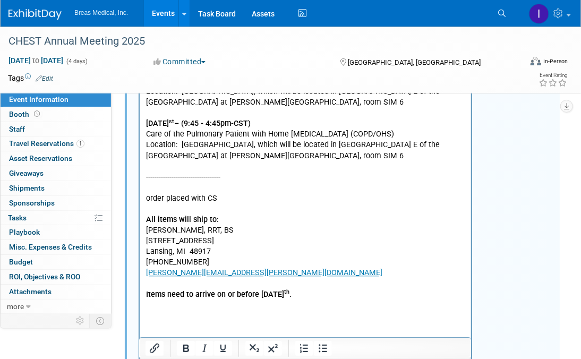
click at [154, 301] on p "Rich Text Area. Press ALT-0 for help." at bounding box center [305, 317] width 319 height 32
click at [317, 301] on p "Rich Text Area. Press ALT-0 for help." at bounding box center [305, 306] width 319 height 11
click at [164, 311] on p "Sean confirmed he has two" at bounding box center [305, 316] width 319 height 11
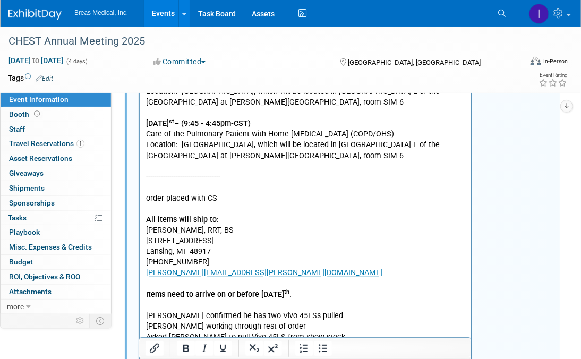
click at [200, 301] on p "Rich Text Area. Press ALT-0 for help." at bounding box center [305, 306] width 319 height 11
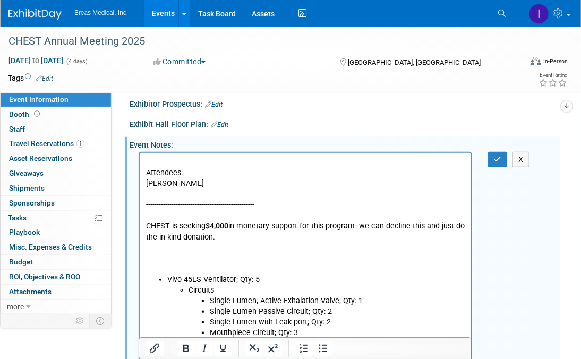
scroll to position [168, 0]
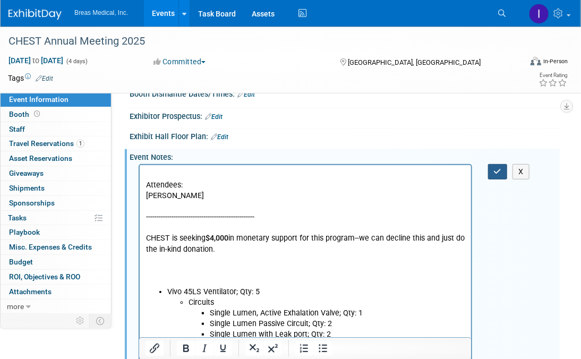
click at [495, 169] on icon "button" at bounding box center [498, 171] width 8 height 7
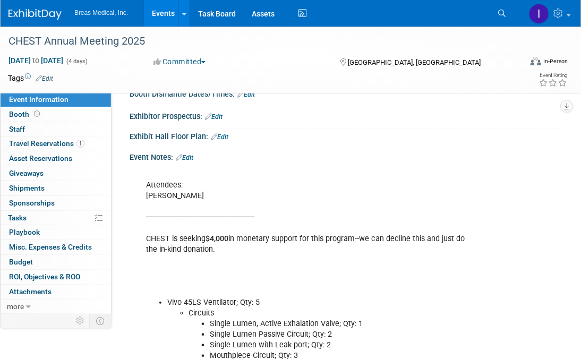
click at [162, 13] on link "Events" at bounding box center [163, 13] width 39 height 27
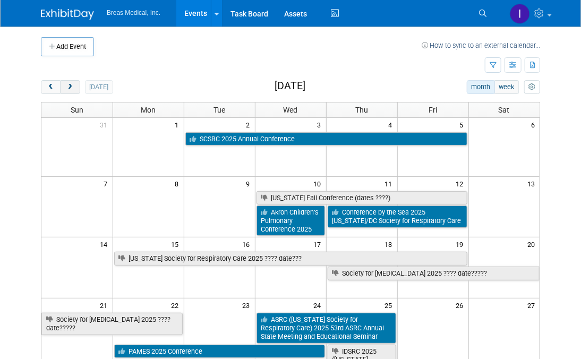
click at [71, 87] on span "next" at bounding box center [70, 87] width 8 height 7
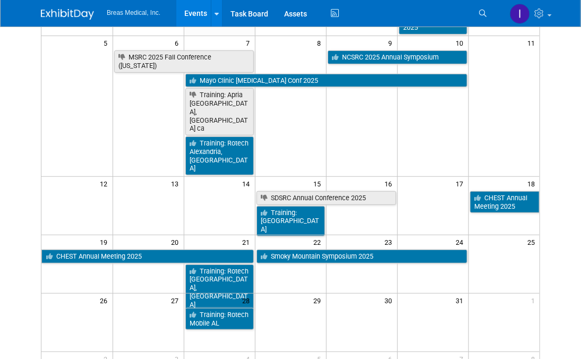
scroll to position [159, 0]
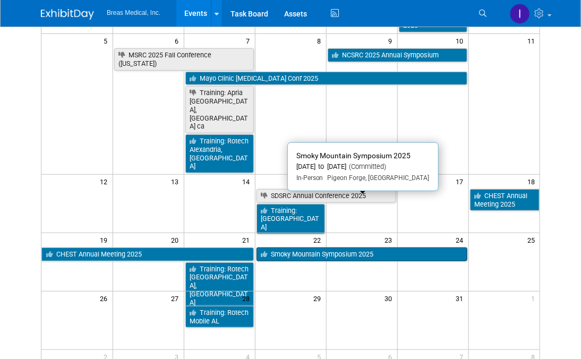
click at [318, 248] on link "Smoky Mountain Symposium 2025" at bounding box center [362, 255] width 211 height 14
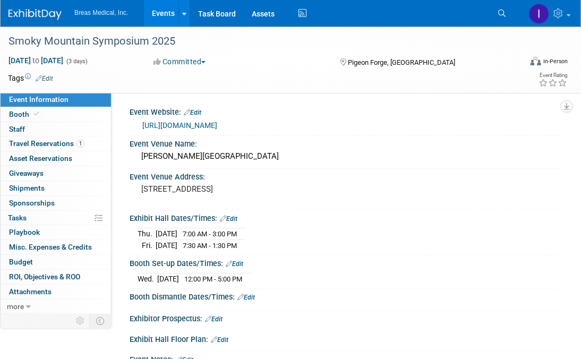
click at [154, 11] on link "Events" at bounding box center [163, 13] width 39 height 27
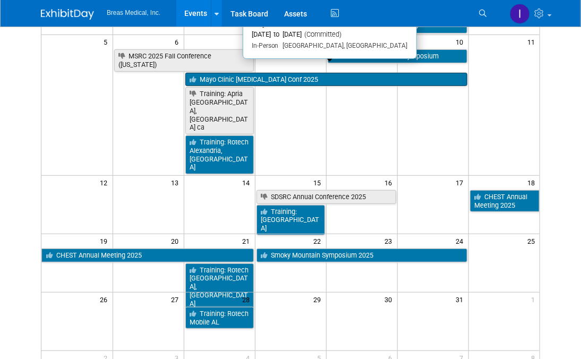
scroll to position [159, 0]
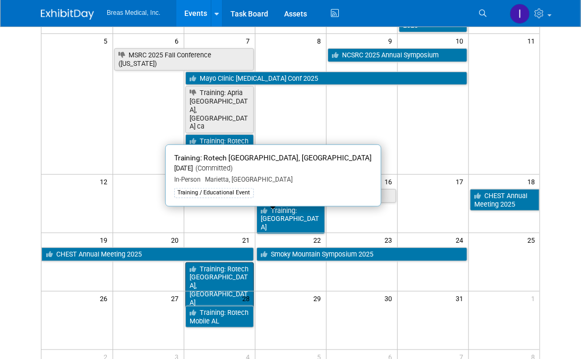
click at [233, 262] on link "Training: Rotech [GEOGRAPHIC_DATA], [GEOGRAPHIC_DATA]" at bounding box center [219, 285] width 69 height 47
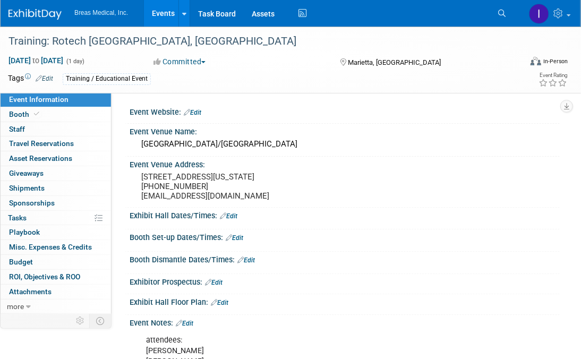
click at [164, 12] on link "Events" at bounding box center [163, 13] width 39 height 27
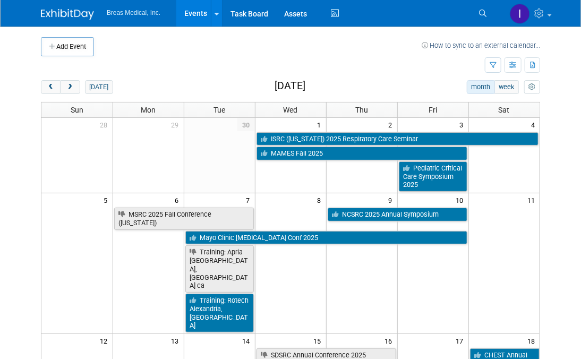
scroll to position [53, 0]
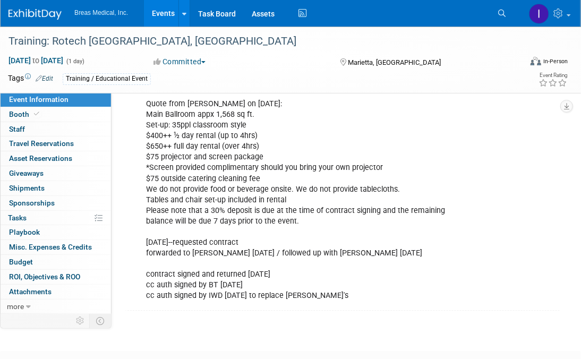
scroll to position [1063, 0]
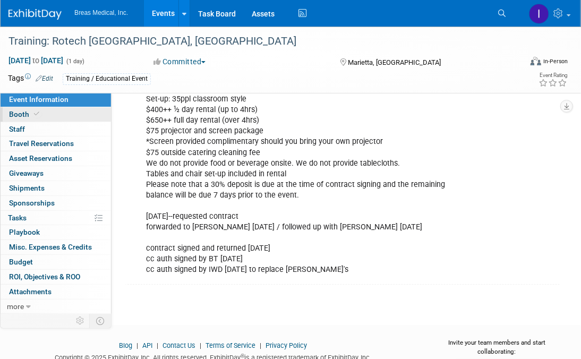
click at [20, 113] on span "Booth" at bounding box center [25, 114] width 32 height 9
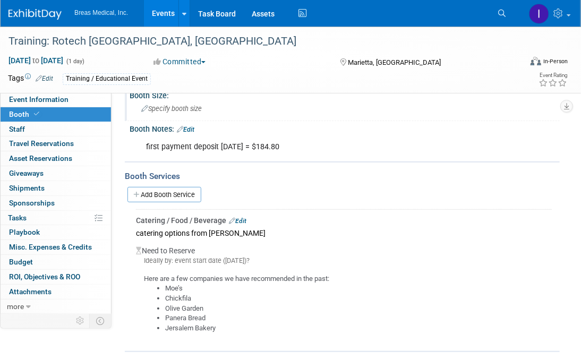
scroll to position [117, 0]
click at [45, 99] on span "Event Information" at bounding box center [39, 99] width 60 height 9
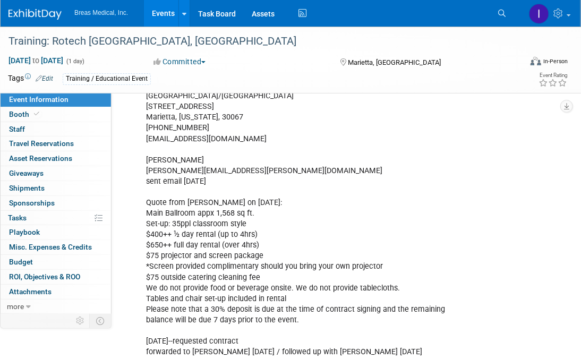
scroll to position [956, 0]
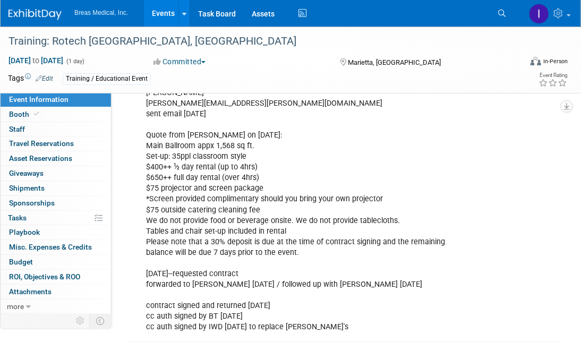
scroll to position [1003, 0]
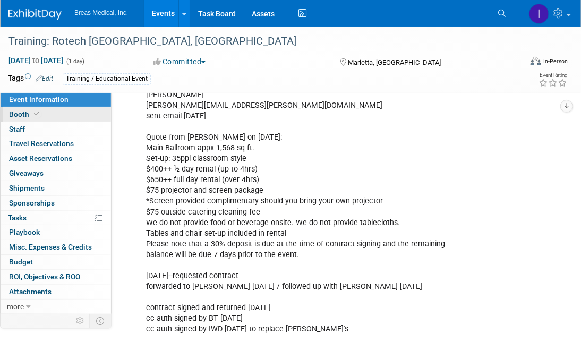
click at [25, 113] on span "Booth" at bounding box center [25, 114] width 32 height 9
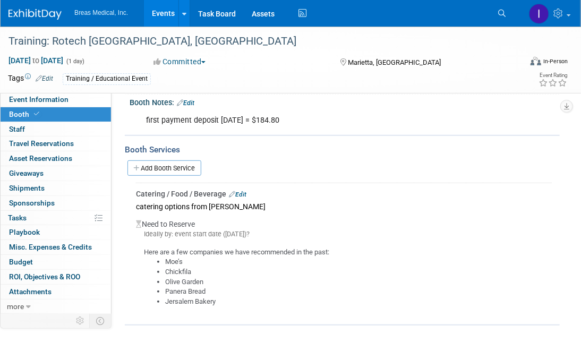
scroll to position [159, 0]
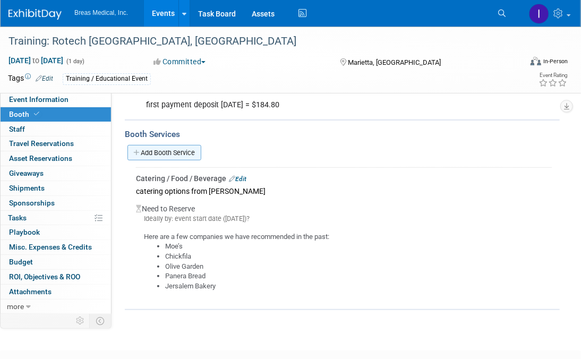
click at [156, 155] on link "Add Booth Service" at bounding box center [165, 152] width 74 height 15
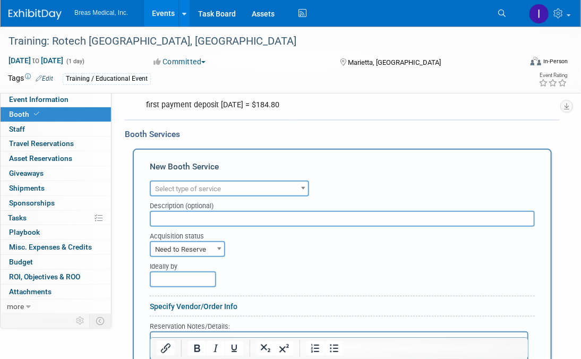
scroll to position [0, 0]
click at [193, 190] on span "Select type of service" at bounding box center [188, 189] width 66 height 8
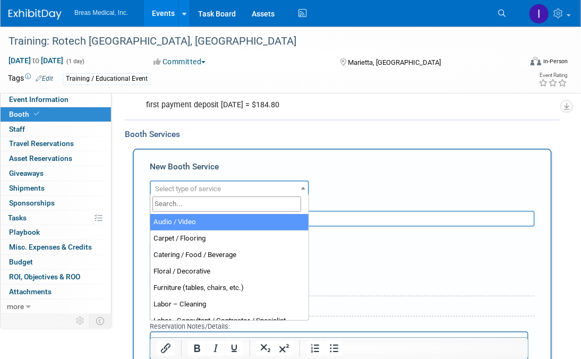
select select "2"
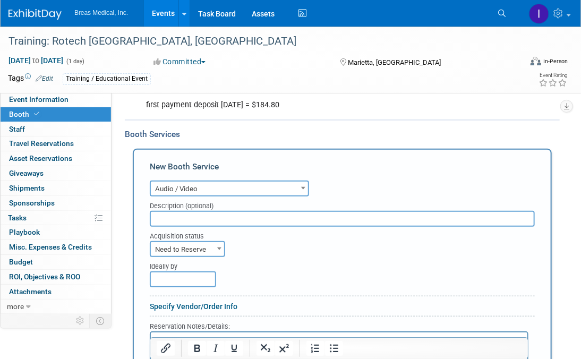
click at [189, 218] on input "text" at bounding box center [342, 219] width 385 height 16
type input "projector & screen"
click at [185, 242] on span "Need to Reserve" at bounding box center [187, 249] width 73 height 15
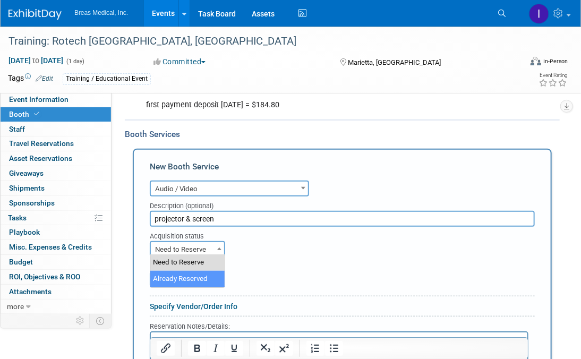
select select "2"
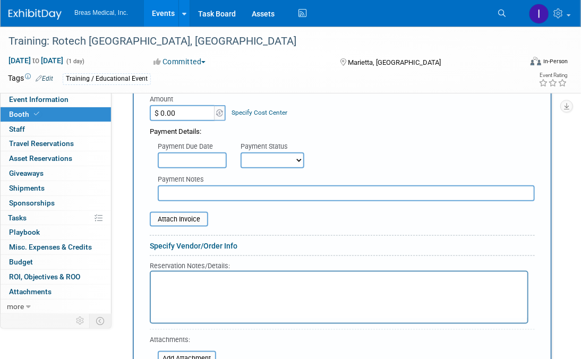
scroll to position [372, 0]
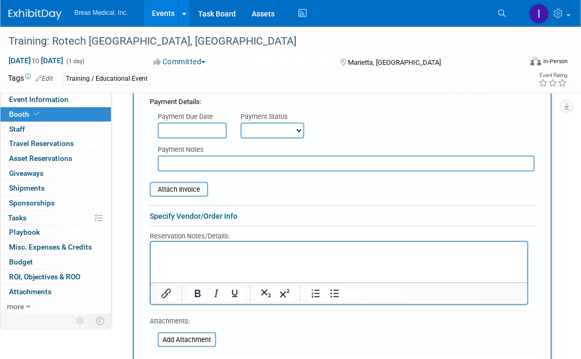
click at [178, 250] on p "Rich Text Area. Press ALT-0 for help." at bounding box center [339, 251] width 364 height 10
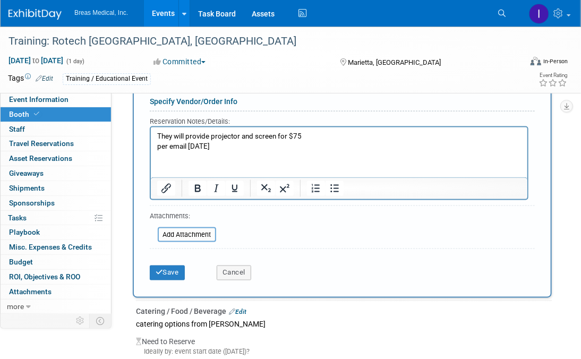
scroll to position [531, 0]
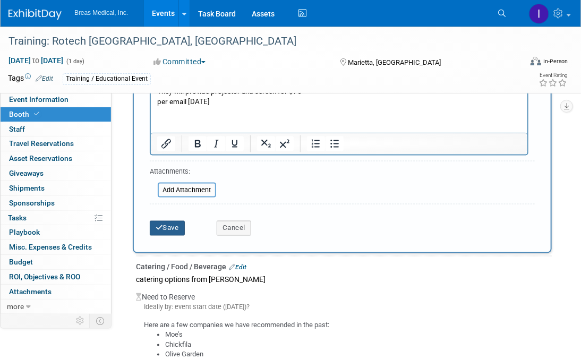
click at [173, 228] on button "Save" at bounding box center [167, 228] width 35 height 15
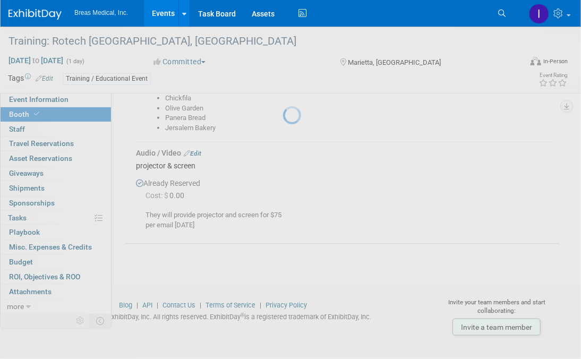
scroll to position [316, 0]
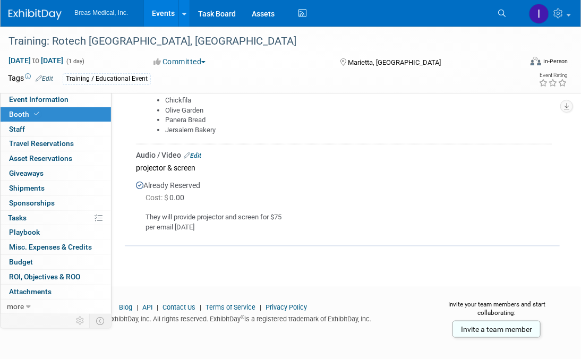
click at [169, 14] on link "Events" at bounding box center [163, 13] width 39 height 27
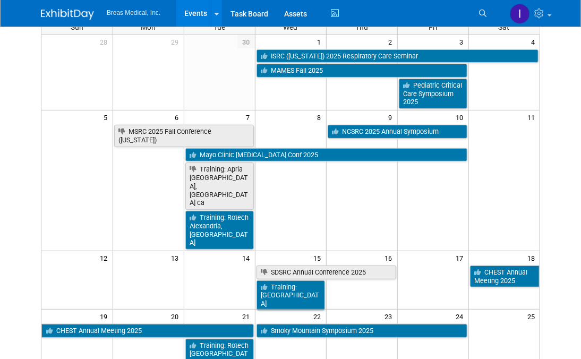
scroll to position [106, 0]
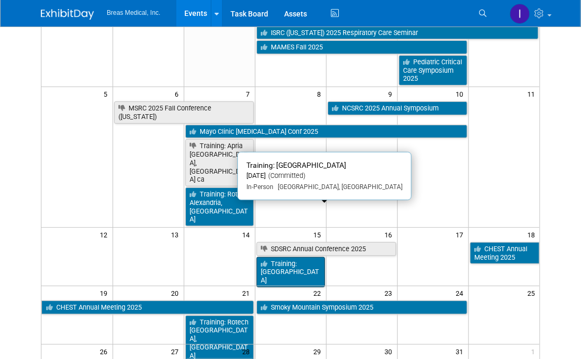
click at [285, 257] on link "Training: [GEOGRAPHIC_DATA]" at bounding box center [291, 272] width 69 height 30
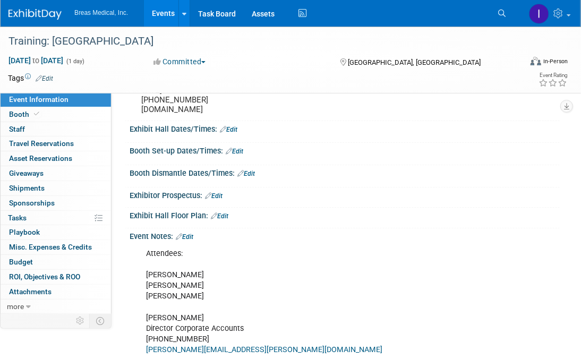
scroll to position [106, 0]
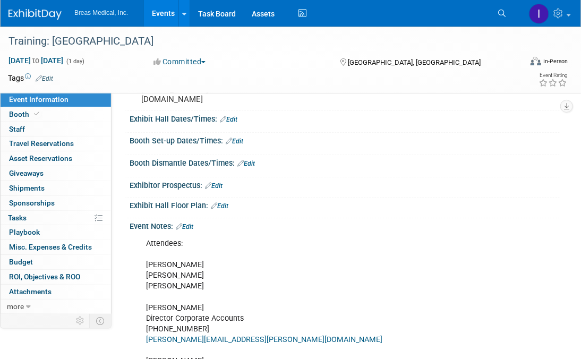
click at [192, 223] on link "Edit" at bounding box center [185, 226] width 18 height 7
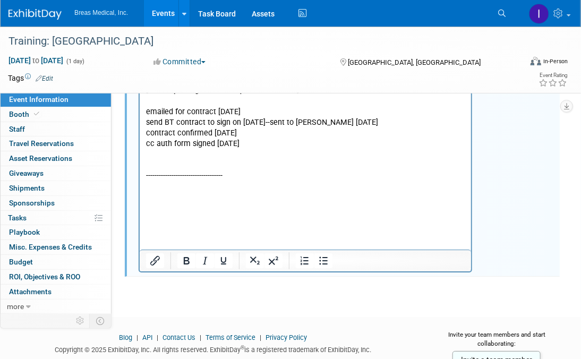
scroll to position [1275, 0]
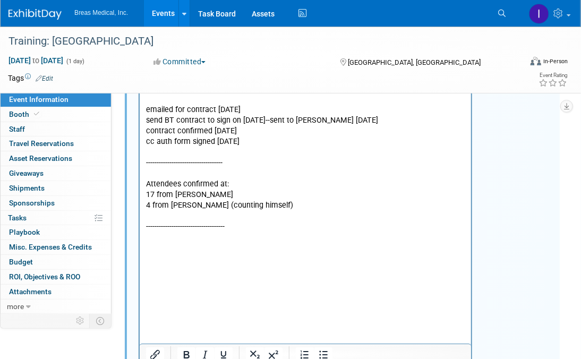
click at [244, 222] on p "Rich Text Area. Press ALT-0 for help." at bounding box center [305, 216] width 319 height 11
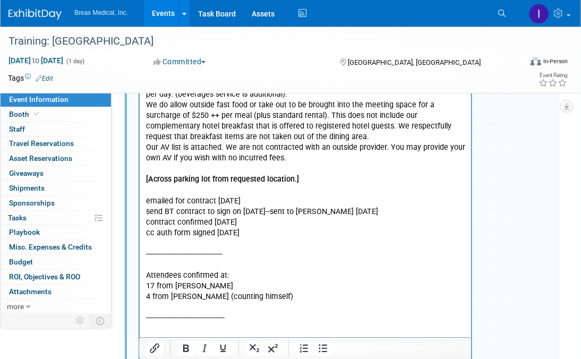
scroll to position [1328, 0]
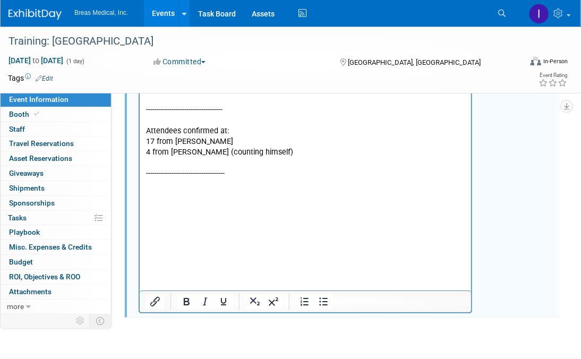
click at [235, 137] on p "Attendees confirmed at:" at bounding box center [305, 131] width 319 height 11
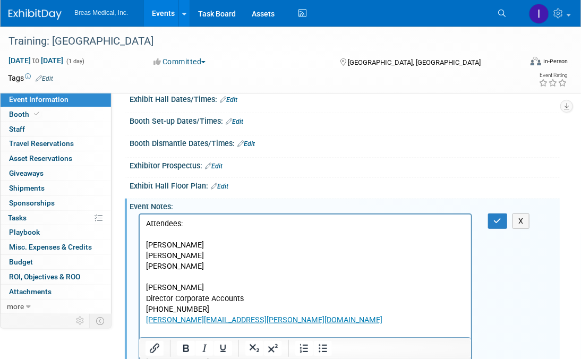
scroll to position [106, 0]
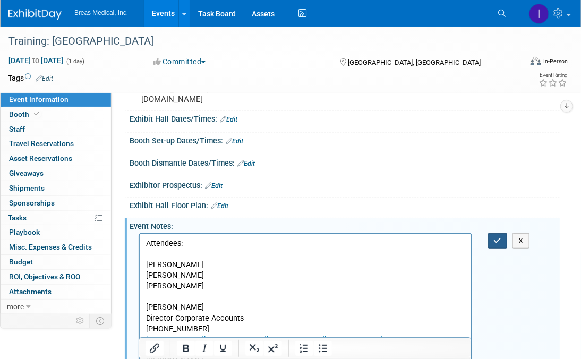
click at [494, 238] on icon "button" at bounding box center [498, 240] width 8 height 7
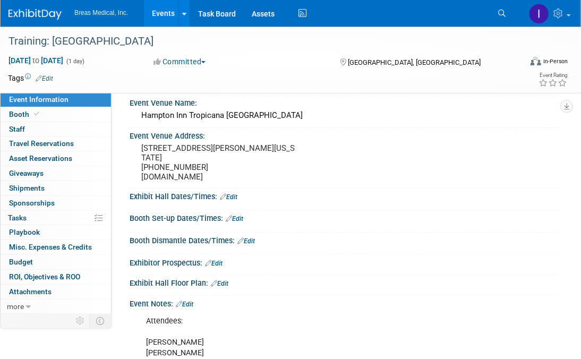
scroll to position [0, 0]
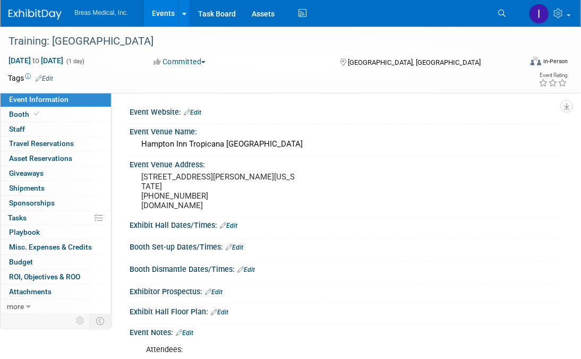
click at [165, 12] on link "Events" at bounding box center [163, 13] width 39 height 27
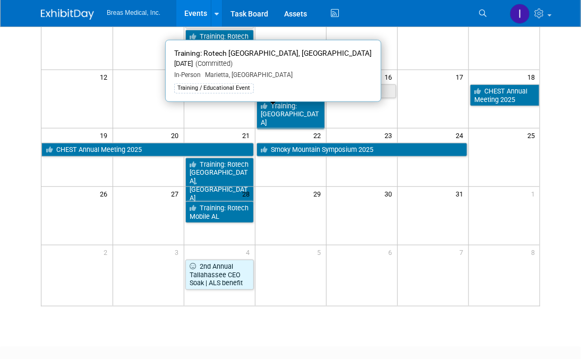
scroll to position [266, 0]
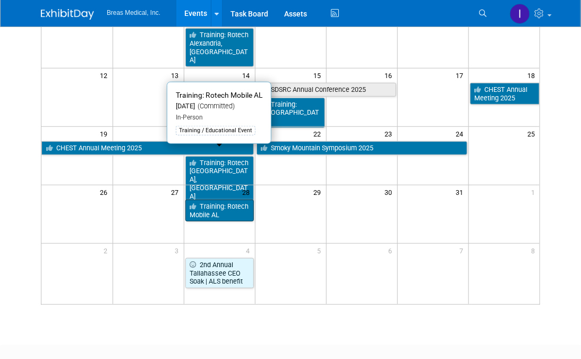
click at [223, 200] on link "Training: Rotech Mobile AL" at bounding box center [219, 211] width 69 height 22
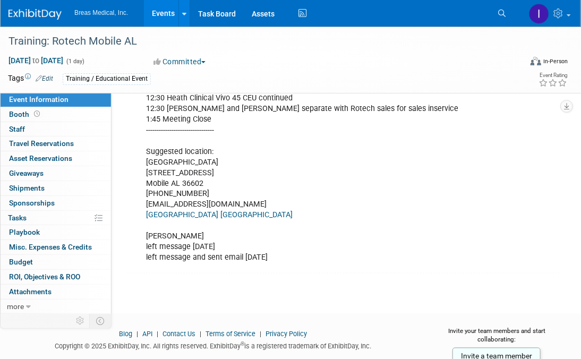
scroll to position [547, 0]
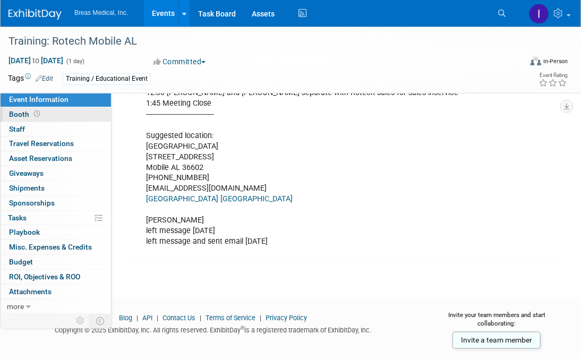
click at [19, 110] on span "Booth" at bounding box center [25, 114] width 33 height 9
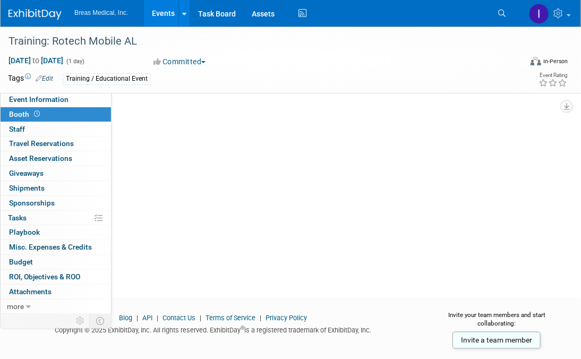
scroll to position [0, 0]
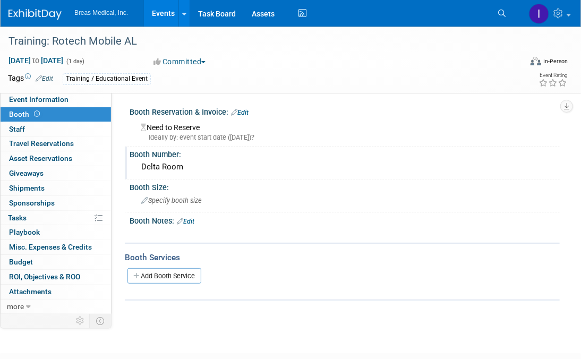
click at [230, 173] on div "Delta Room" at bounding box center [345, 167] width 414 height 16
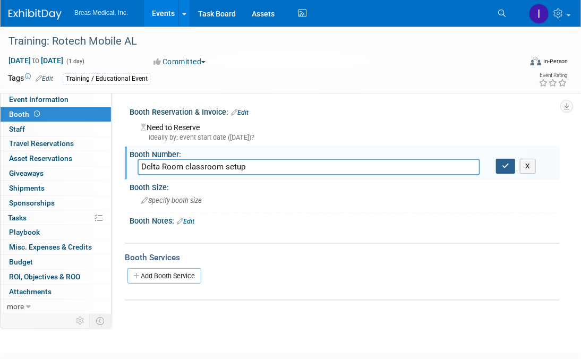
type input "Delta Room classroom setup"
click at [513, 166] on button "button" at bounding box center [505, 166] width 19 height 15
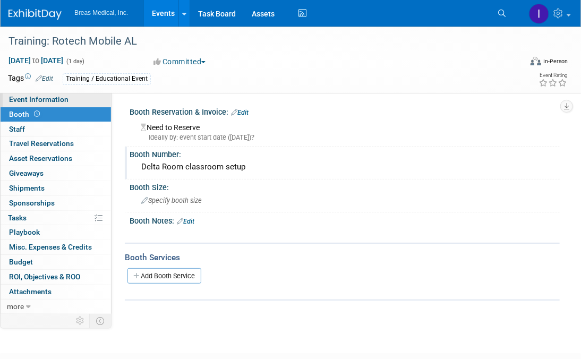
click at [30, 99] on span "Event Information" at bounding box center [39, 99] width 60 height 9
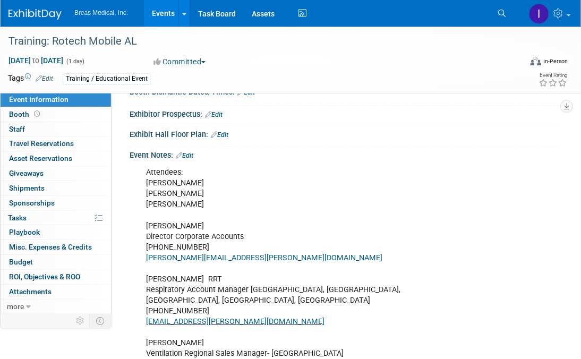
scroll to position [106, 0]
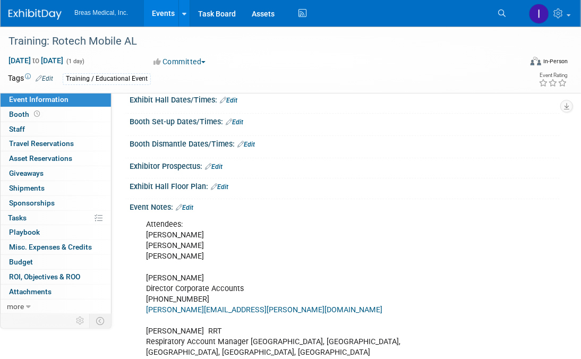
click at [189, 208] on link "Edit" at bounding box center [185, 207] width 18 height 7
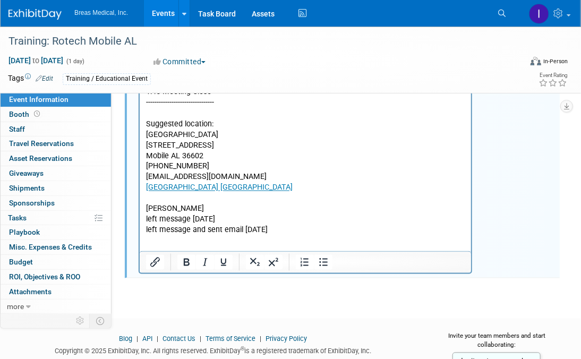
scroll to position [584, 0]
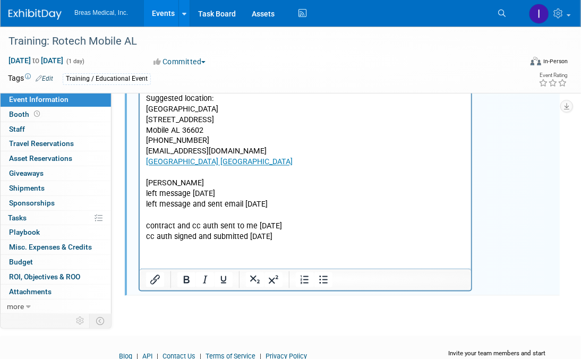
drag, startPoint x: 518, startPoint y: 193, endPoint x: 496, endPoint y: 203, distance: 24.0
click at [518, 193] on div "Attendees: Brett Townsend Heath Boles Tom Fahy Brett Townsend Director Corporat…" at bounding box center [345, 12] width 430 height 559
click at [211, 243] on p "Rich Text Area. Press ALT-0 for help." at bounding box center [305, 248] width 319 height 11
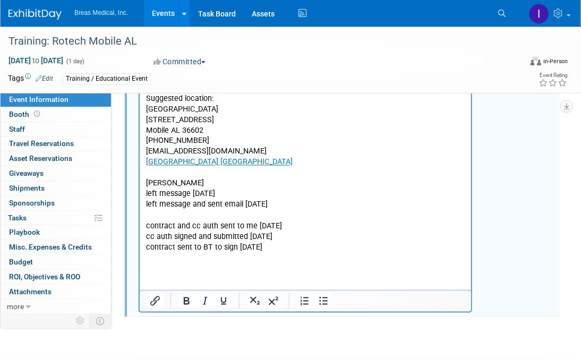
click at [315, 254] on p "Rich Text Area. Press ALT-0 for help." at bounding box center [305, 259] width 319 height 11
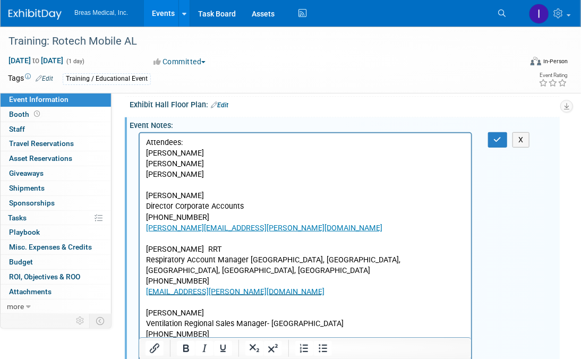
scroll to position [159, 0]
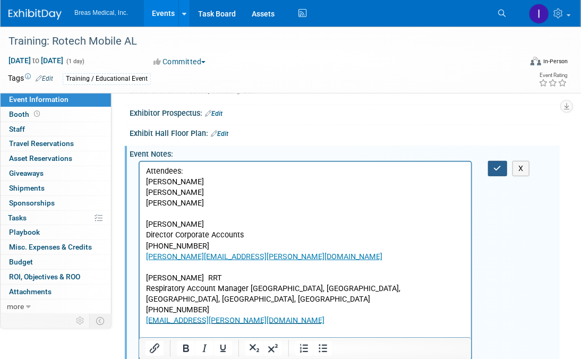
click at [499, 169] on icon "button" at bounding box center [498, 168] width 8 height 7
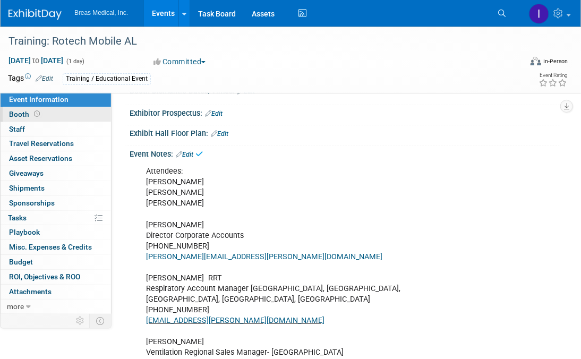
click at [11, 114] on span "Booth" at bounding box center [25, 114] width 33 height 9
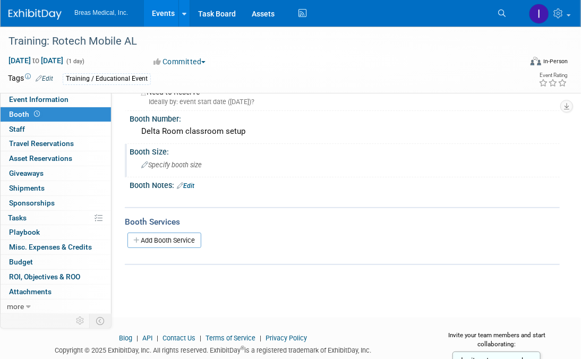
scroll to position [0, 0]
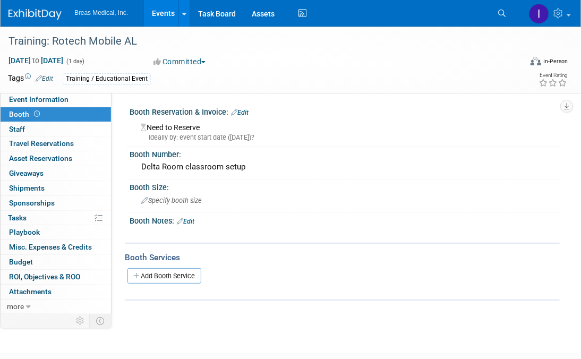
click at [165, 16] on link "Events" at bounding box center [163, 13] width 39 height 27
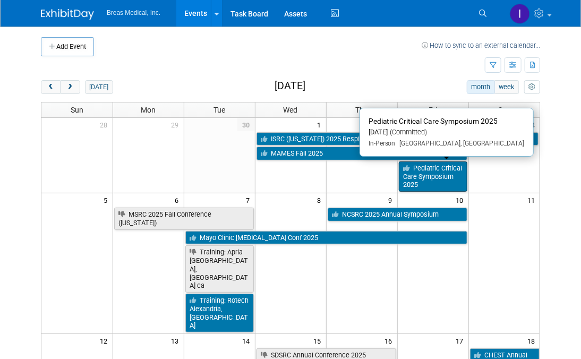
click at [450, 177] on link "Pediatric Critical Care Symposium 2025" at bounding box center [433, 177] width 69 height 30
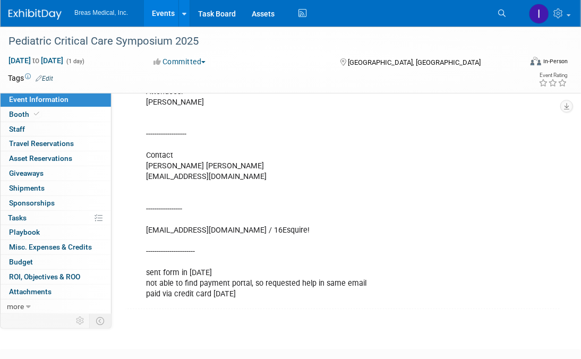
scroll to position [216, 0]
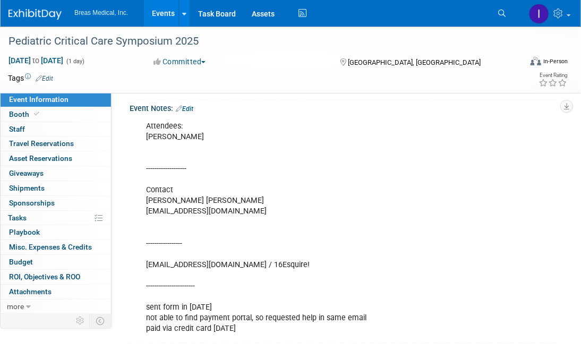
click at [190, 113] on link "Edit" at bounding box center [185, 108] width 18 height 7
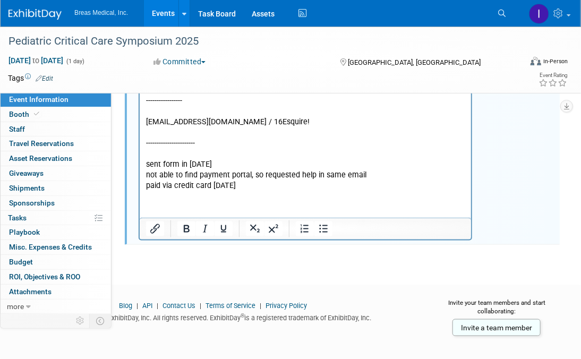
scroll to position [366, 0]
click at [280, 186] on p "Attendees: [PERSON_NAME] ------------------- Contact [PERSON_NAME] [PERSON_NAME…" at bounding box center [305, 85] width 319 height 214
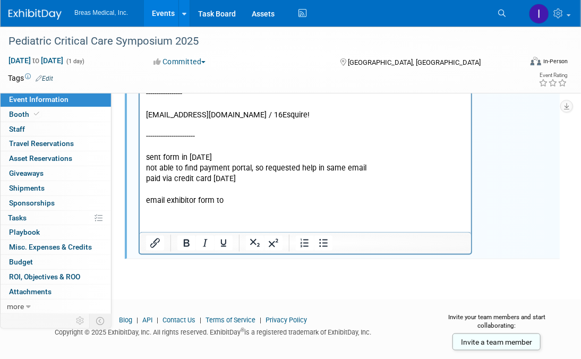
click at [516, 72] on div "Event Rating" at bounding box center [520, 80] width 95 height 19
click at [250, 203] on p "email exhibitor form to" at bounding box center [305, 201] width 319 height 11
click at [283, 205] on p "email exhibitor form to" at bounding box center [305, 201] width 319 height 11
click at [354, 196] on p "email exhibitor form to francisco.soto@lebonheur.org" at bounding box center [305, 201] width 319 height 11
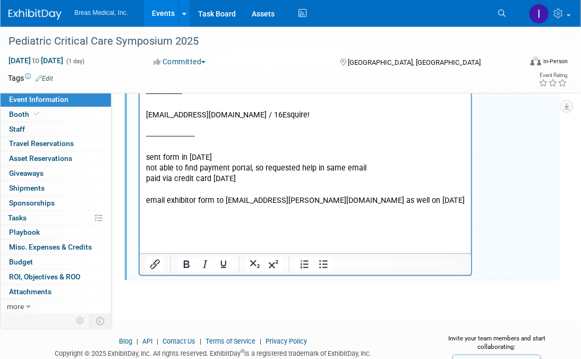
click at [163, 201] on p "email exhibitor form to francisco.soto@lebonheur.org as well on 9-30-2025" at bounding box center [305, 201] width 319 height 11
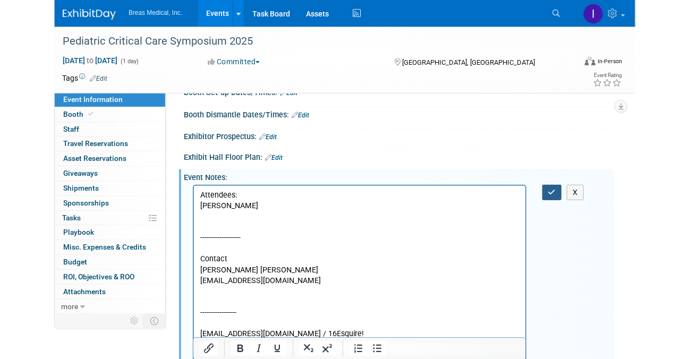
scroll to position [159, 0]
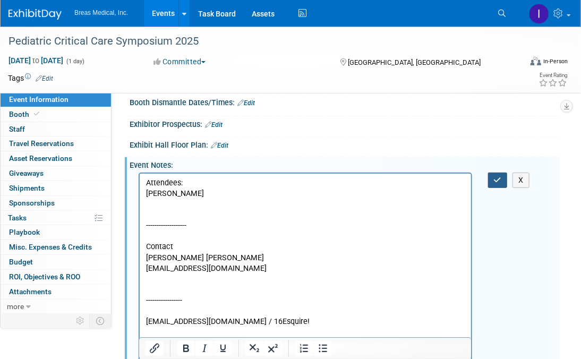
click at [504, 188] on button "button" at bounding box center [498, 180] width 20 height 15
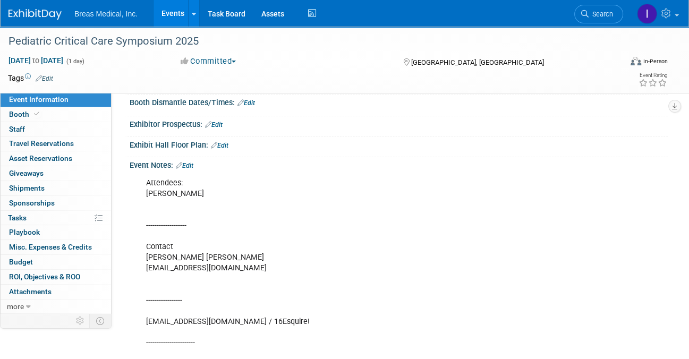
click at [172, 13] on link "Events" at bounding box center [173, 13] width 39 height 27
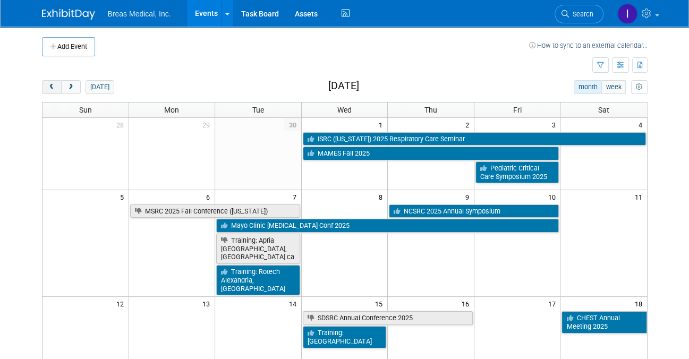
click at [47, 82] on button "prev" at bounding box center [52, 87] width 20 height 14
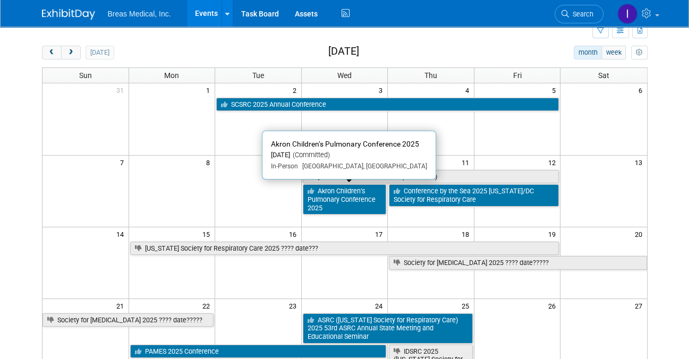
scroll to position [53, 0]
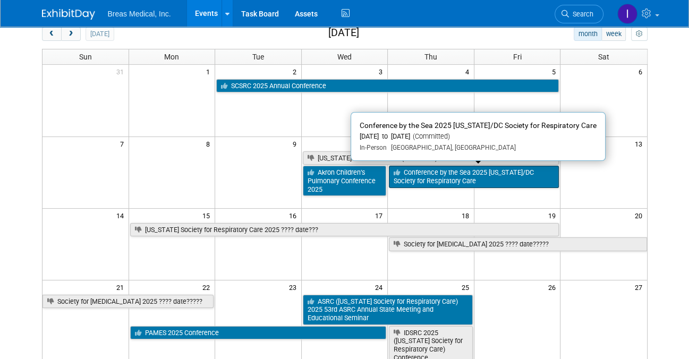
click at [481, 176] on link "Conference by the Sea 2025 [US_STATE]/DC Society for Respiratory Care" at bounding box center [474, 177] width 170 height 22
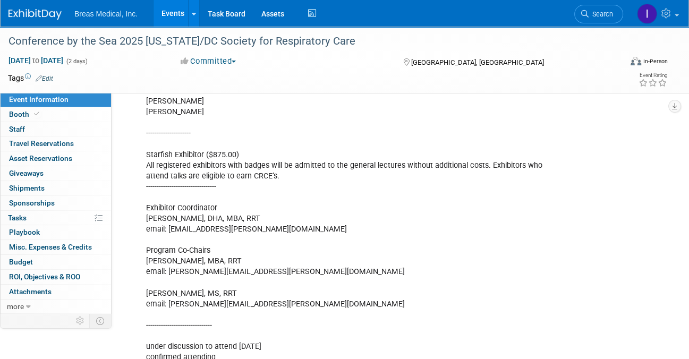
scroll to position [106, 0]
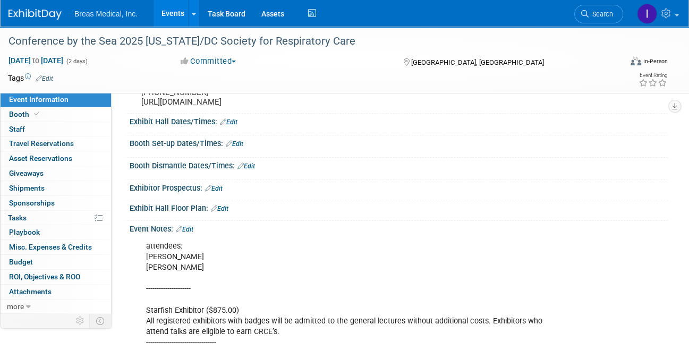
click at [191, 226] on link "Edit" at bounding box center [185, 229] width 18 height 7
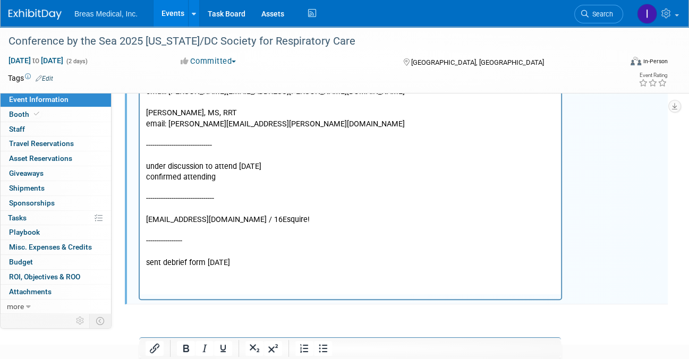
scroll to position [499, 0]
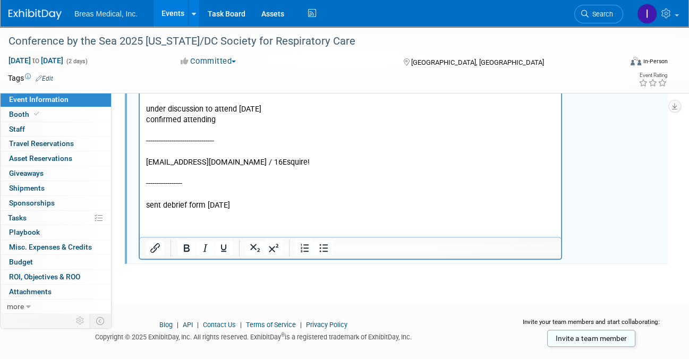
click at [261, 209] on p "attendees: [PERSON_NAME] [PERSON_NAME] --------------------- Starfish Exhibitor…" at bounding box center [350, 30] width 409 height 363
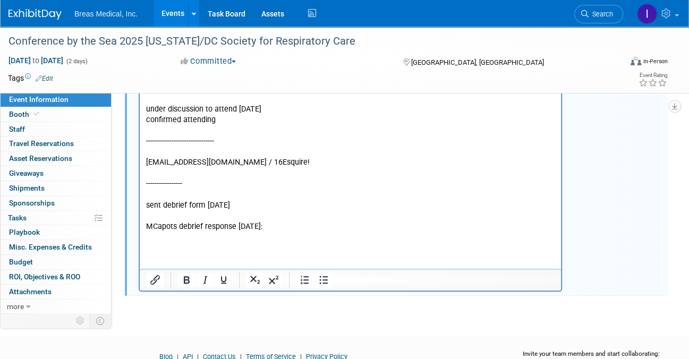
drag, startPoint x: 226, startPoint y: 248, endPoint x: 220, endPoint y: 243, distance: 6.8
click at [225, 243] on html "attendees: Matt Capots Tom Fahy --------------------- Starfish Exhibitor ($875.…" at bounding box center [350, 43] width 421 height 399
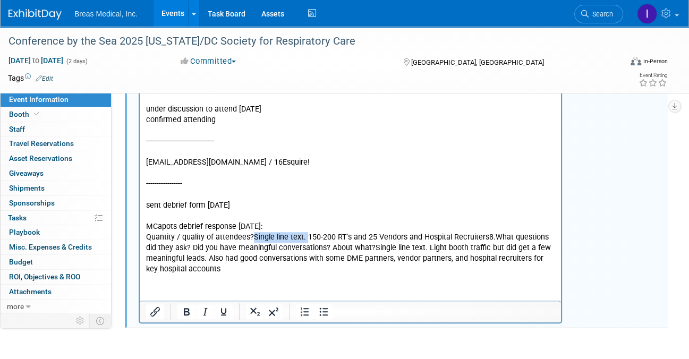
drag, startPoint x: 306, startPoint y: 238, endPoint x: 252, endPoint y: 235, distance: 53.7
click at [252, 235] on p "Quantity / quality of attendees?Single line text. 150-200 RT's and 25 Vendors a…" at bounding box center [350, 254] width 409 height 43
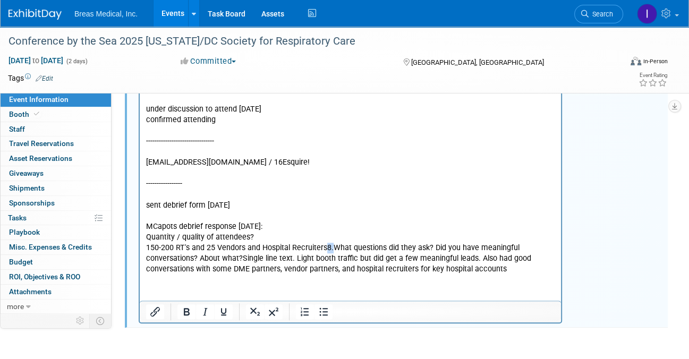
drag, startPoint x: 332, startPoint y: 248, endPoint x: 326, endPoint y: 248, distance: 5.8
click at [326, 248] on p "150-200 RT's and 25 Vendors and Hospital Recruiters8.What questions did they as…" at bounding box center [350, 259] width 409 height 32
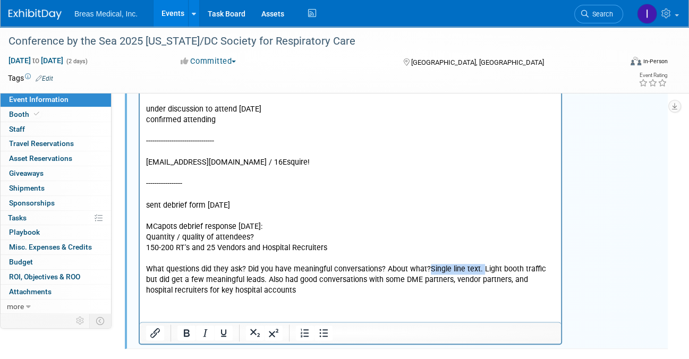
drag, startPoint x: 480, startPoint y: 268, endPoint x: 429, endPoint y: 271, distance: 51.1
click at [429, 271] on p "What questions did they ask? Did you have meaningful conversations? About what?…" at bounding box center [350, 281] width 409 height 32
click at [158, 296] on html "attendees: Matt Capots Tom Fahy --------------------- Starfish Exhibitor ($875.…" at bounding box center [350, 70] width 421 height 452
click at [380, 291] on p "Light booth traffic but did get a few meaningful leads. Also had good conversat…" at bounding box center [350, 285] width 409 height 21
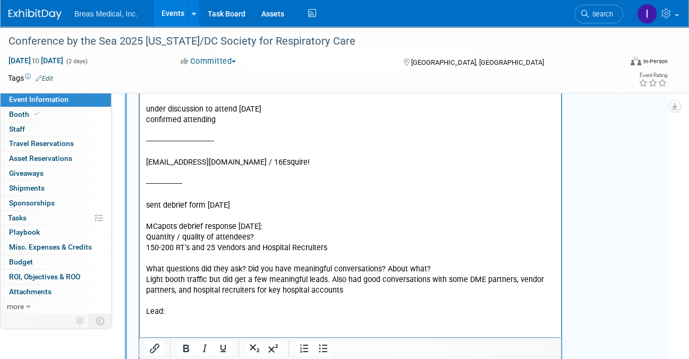
click at [163, 327] on p "Rich Text Area. Press ALT-0 for help." at bounding box center [350, 323] width 409 height 11
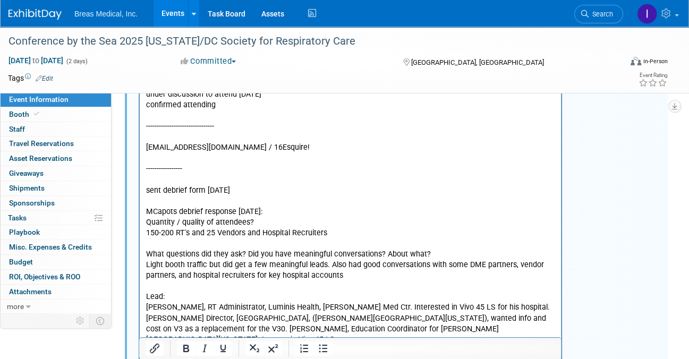
click at [324, 307] on p "Lenny Nyangwara, RT Administrator, Luminis Health, Anne Arundel Med Ctr. Intere…" at bounding box center [350, 324] width 409 height 43
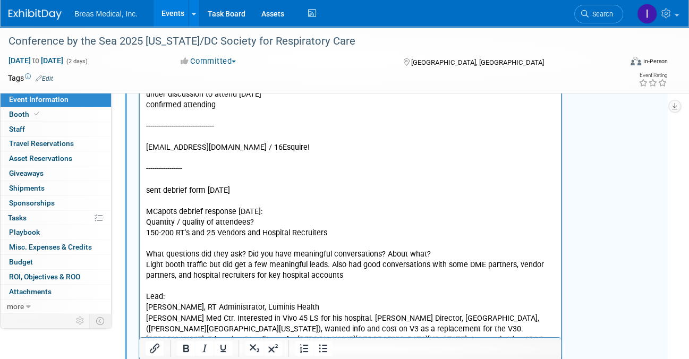
click at [361, 308] on p "Lenny Nyangwara, RT Administrator, Luminis Health" at bounding box center [350, 308] width 409 height 11
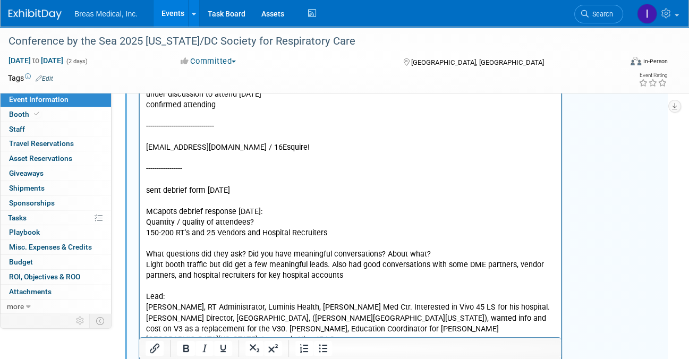
click at [536, 308] on p "Lenny Nyangwara, RT Administrator, Luminis Health, Anne Arundel Med Ctr. Intere…" at bounding box center [350, 324] width 409 height 43
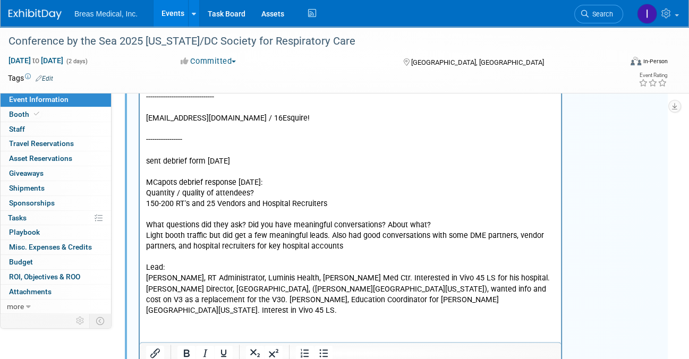
scroll to position [567, 0]
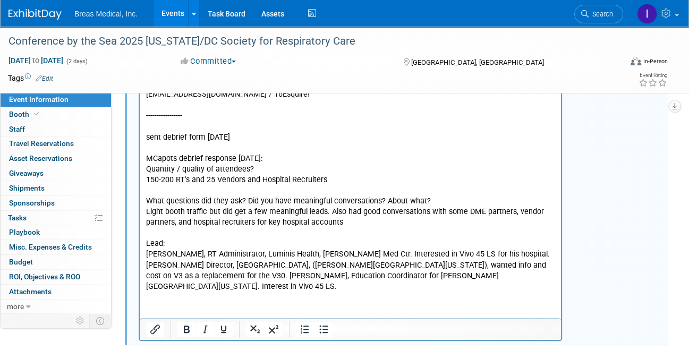
click at [231, 276] on p "Lisa Brown-Huff, RT Director, Cedar Hill Hospital, (George Washington Univ Hosp…" at bounding box center [350, 276] width 409 height 32
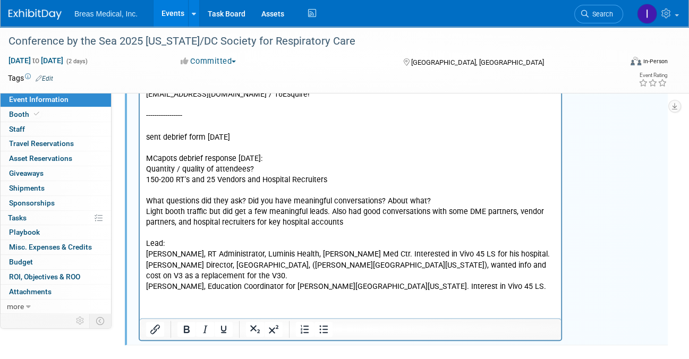
click at [217, 292] on html "attendees: Matt Capots Tom Fahy --------------------- Starfish Exhibitor ($875.…" at bounding box center [350, 34] width 421 height 516
click at [507, 289] on p "John Eberhart, Education Coordinator for George Washington Univ Hospital. Inter…" at bounding box center [350, 287] width 409 height 11
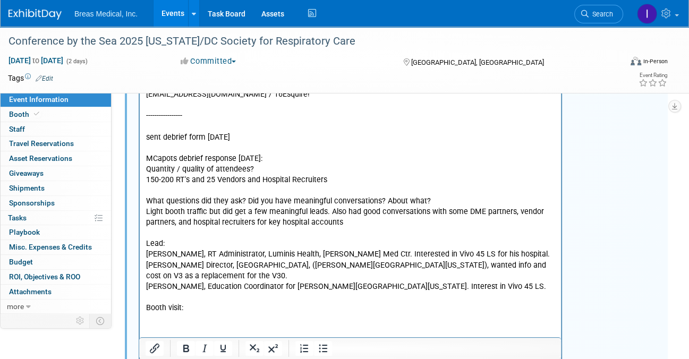
click at [159, 315] on p "Rich Text Area. Press ALT-0 for help." at bounding box center [350, 318] width 409 height 11
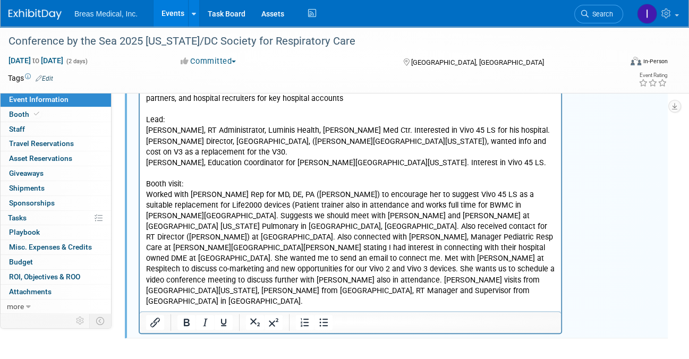
scroll to position [737, 0]
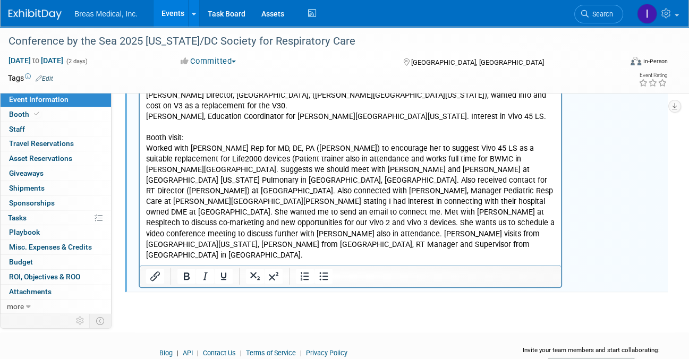
click at [359, 182] on p "Worked with Hillrom Rep for MD, DE, PA (Tammy Lebrun) to encourage her to sugge…" at bounding box center [350, 201] width 409 height 117
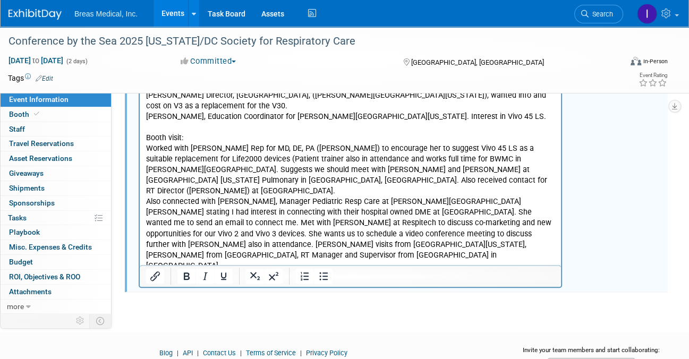
click at [455, 200] on p "Also connected with Cheryl Salamone, Manager Pediatric Resp Care at Johns Hopki…" at bounding box center [350, 234] width 409 height 75
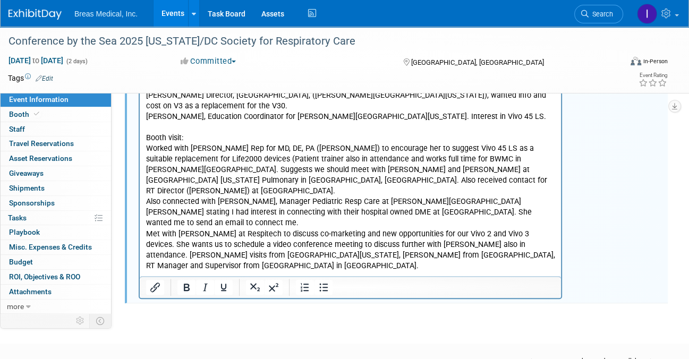
click at [513, 229] on p "Met with Sandra Henry at Respitech to discuss co-marketing and new opportunitie…" at bounding box center [350, 250] width 409 height 43
click at [508, 229] on p "Met with Sandra Henry at Respitech to discuss co-marketing and new opportunitie…" at bounding box center [350, 250] width 409 height 43
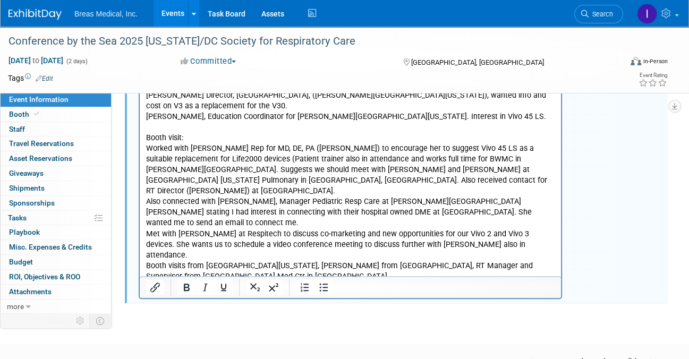
click at [313, 261] on p "Booth visits from Medstar Washington Hospital Center, Heather Wright from Holy …" at bounding box center [350, 271] width 409 height 21
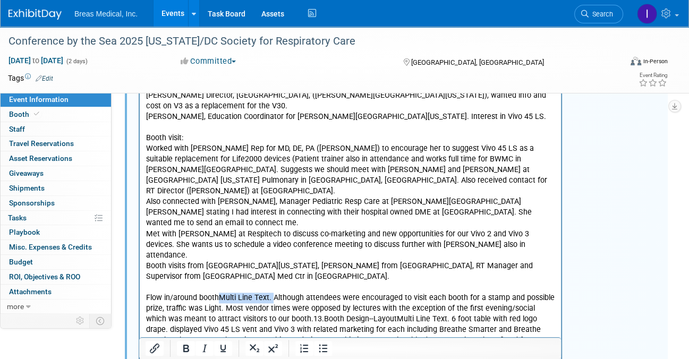
drag, startPoint x: 272, startPoint y: 264, endPoint x: 220, endPoint y: 266, distance: 52.1
click at [220, 293] on p "Flow in/around boothMulti Line Text. Although attendees were encouraged to visi…" at bounding box center [350, 325] width 409 height 64
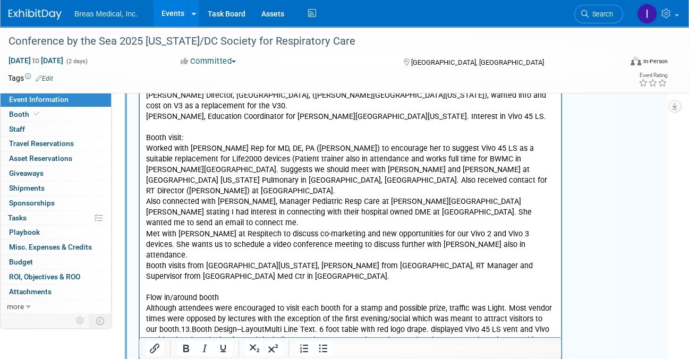
click at [180, 303] on p "Although attendees were encouraged to visit each booth for a stamp and possible…" at bounding box center [350, 335] width 409 height 64
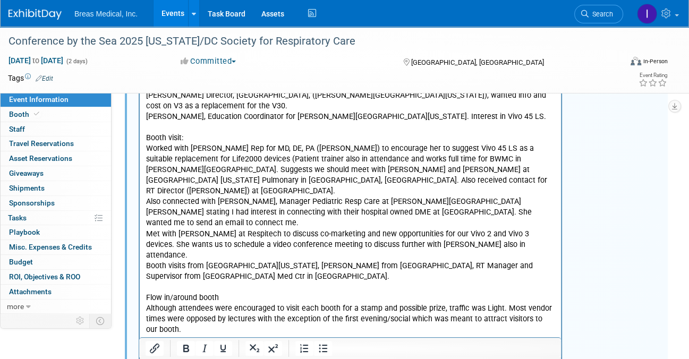
drag, startPoint x: 271, startPoint y: 319, endPoint x: 198, endPoint y: 315, distance: 73.4
click at [198, 346] on p "Booth Design--LayoutMulti Line Text. 6 foot table with red logo drape. displaye…" at bounding box center [350, 362] width 409 height 32
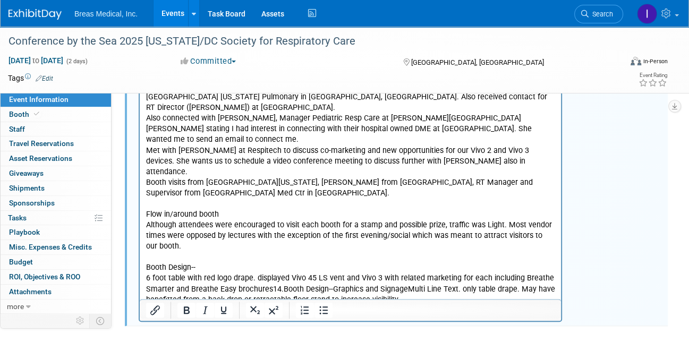
scroll to position [844, 0]
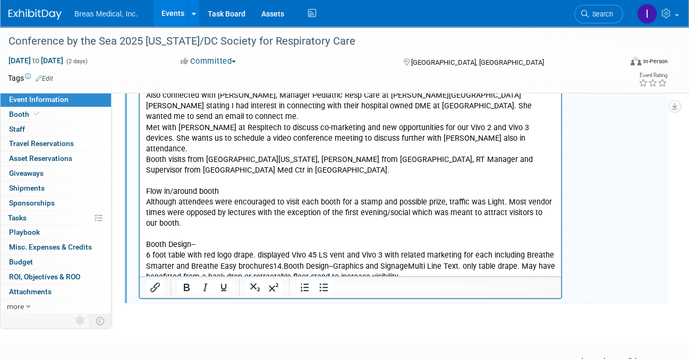
click at [279, 250] on p "6 foot table with red logo drape. displayed Vivo 45 LS vent and Vivo 3 with rel…" at bounding box center [350, 266] width 409 height 32
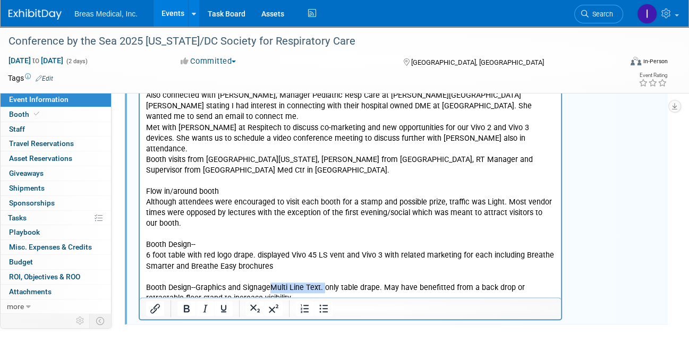
drag, startPoint x: 322, startPoint y: 254, endPoint x: 272, endPoint y: 255, distance: 50.5
click at [272, 283] on p "Booth Design--Graphics and SignageMulti Line Text. only table drape. May have b…" at bounding box center [350, 293] width 409 height 21
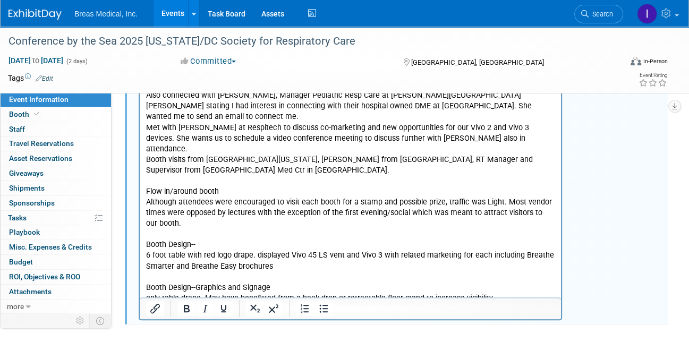
drag, startPoint x: 183, startPoint y: 280, endPoint x: 197, endPoint y: 264, distance: 21.2
click at [508, 293] on p "only table drape. May have benefitted from a back drop or retractable floor sta…" at bounding box center [350, 298] width 409 height 11
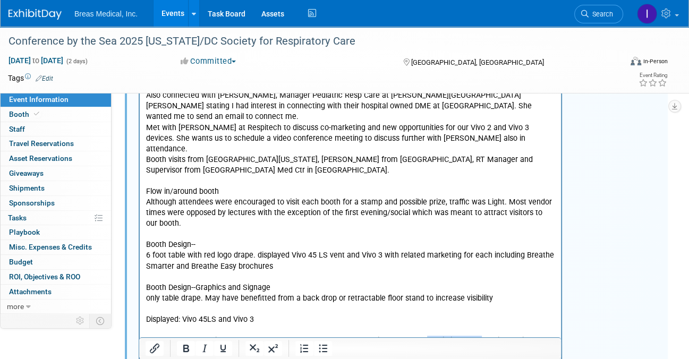
drag, startPoint x: 475, startPoint y: 310, endPoint x: 423, endPoint y: 306, distance: 52.7
click at [423, 336] on p "What support materials would help make you more successful at this trade show?M…" at bounding box center [350, 346] width 409 height 21
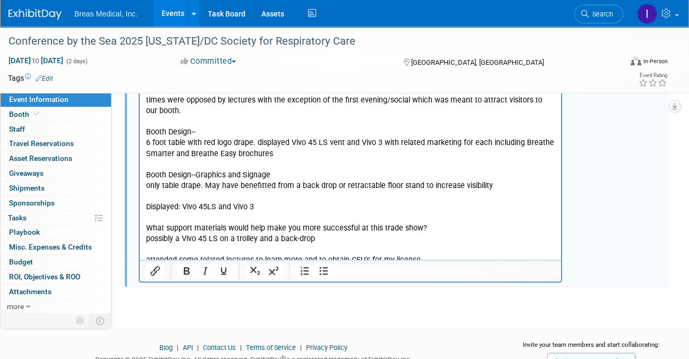
scroll to position [997, 0]
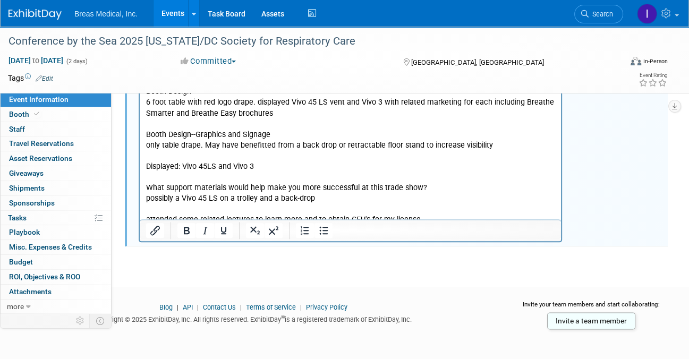
click at [434, 215] on p "attended some related lectures to learn more and to obtain CEU's for my license" at bounding box center [350, 220] width 409 height 11
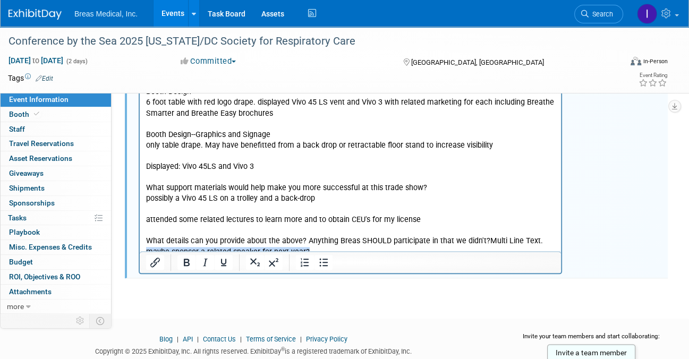
drag, startPoint x: 537, startPoint y: 209, endPoint x: 486, endPoint y: 215, distance: 51.3
click at [486, 236] on p "What details can you provide about the above? Anything Breas SHOULD participate…" at bounding box center [350, 246] width 409 height 21
click at [538, 236] on p "What details can you provide about the above? Anything Breas SHOULD participate…" at bounding box center [350, 246] width 409 height 21
click at [329, 247] on p "maybe sponsor a related speaker for next year?" at bounding box center [350, 252] width 409 height 11
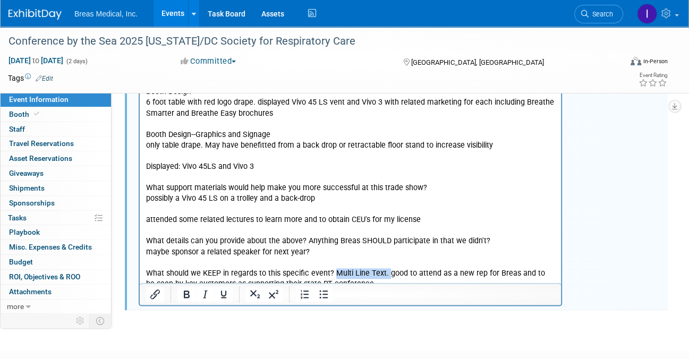
drag, startPoint x: 387, startPoint y: 241, endPoint x: 332, endPoint y: 242, distance: 55.3
click at [332, 268] on p "What should we KEEP in regards to this specific event? Multi Line Text. good to…" at bounding box center [350, 278] width 409 height 21
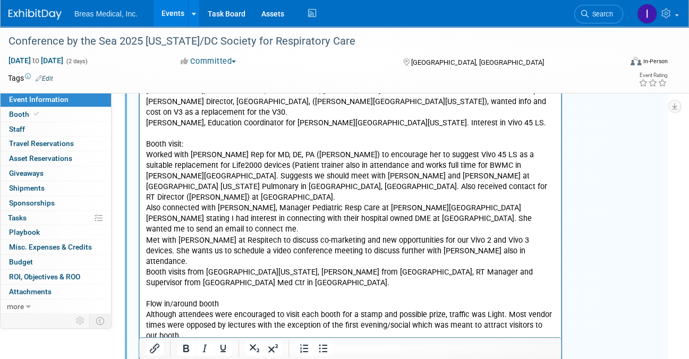
scroll to position [678, 0]
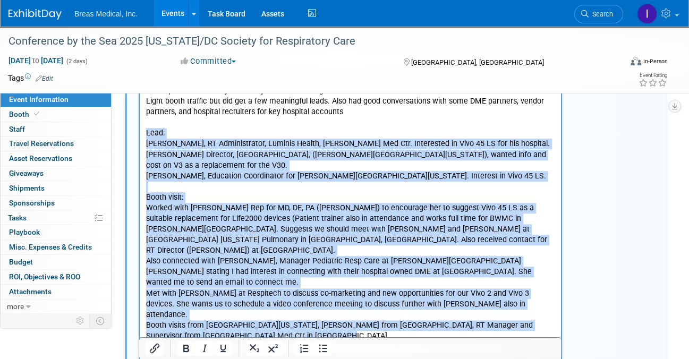
drag, startPoint x: 147, startPoint y: 134, endPoint x: 317, endPoint y: 308, distance: 242.7
click at [317, 308] on body "attendees: [PERSON_NAME] [PERSON_NAME] --------------------- Starfish Exhibitor…" at bounding box center [351, 139] width 410 height 939
copy body "Lead: Lenny Nyangwara, RT Administrator, Luminis Health, Anne Arundel Med Ctr. …"
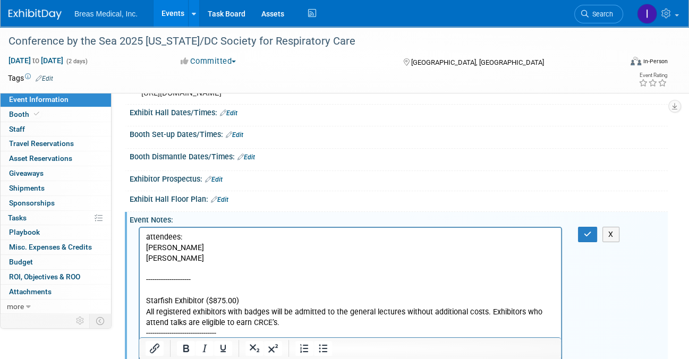
scroll to position [94, 0]
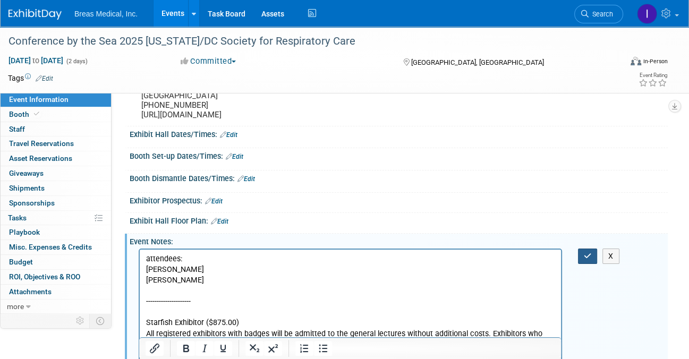
click at [592, 251] on button "button" at bounding box center [588, 256] width 20 height 15
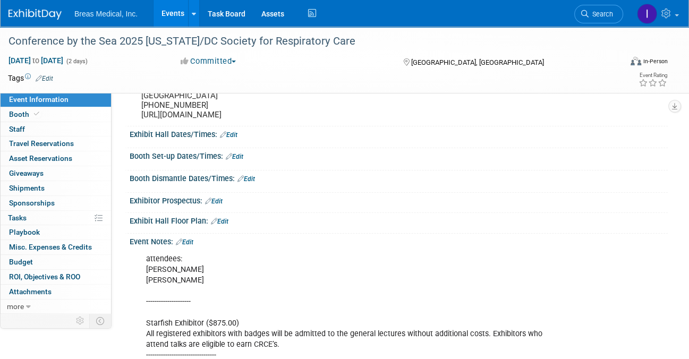
click at [169, 15] on link "Events" at bounding box center [173, 13] width 39 height 27
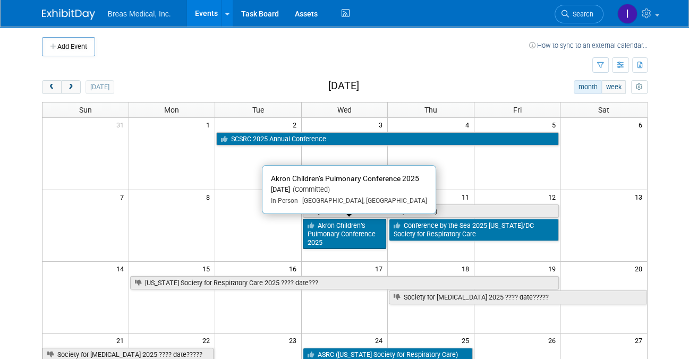
click at [347, 231] on link "Akron Children’s Pulmonary Conference 2025" at bounding box center [345, 234] width 84 height 30
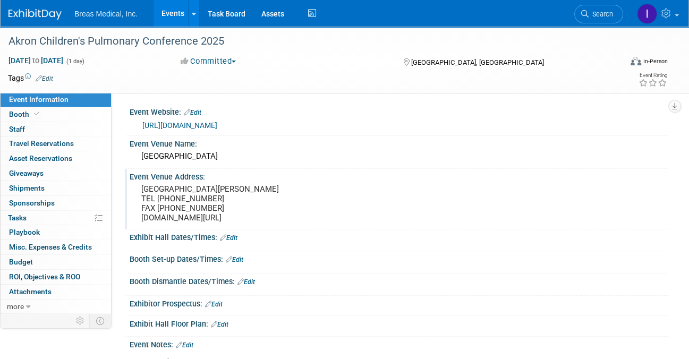
scroll to position [159, 0]
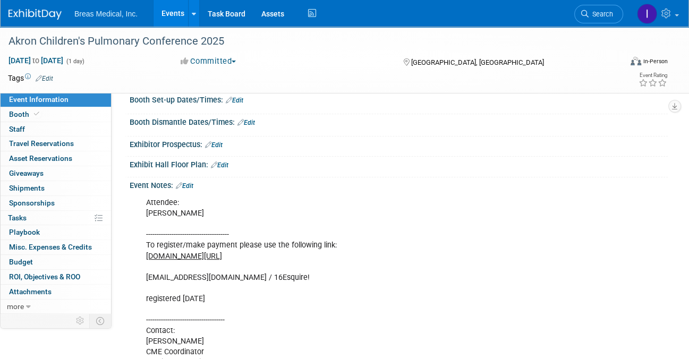
click at [193, 190] on link "Edit" at bounding box center [185, 185] width 18 height 7
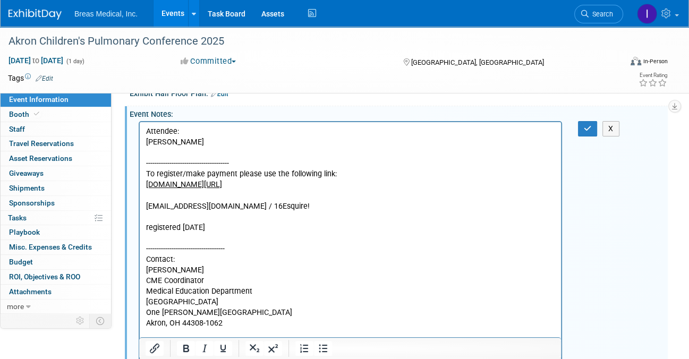
scroll to position [372, 0]
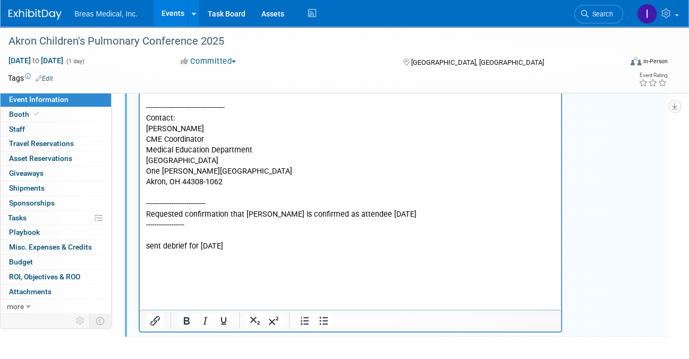
click at [253, 252] on p "Attendee: [PERSON_NAME] --------------------------------------- To register/mak…" at bounding box center [350, 135] width 409 height 299
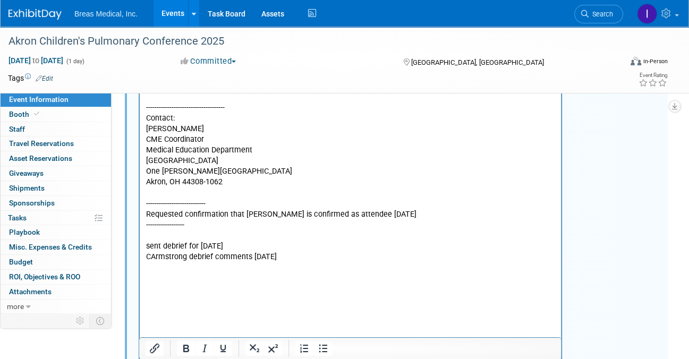
click at [184, 275] on p "Rich Text Area. Press ALT-0 for help." at bounding box center [350, 279] width 409 height 11
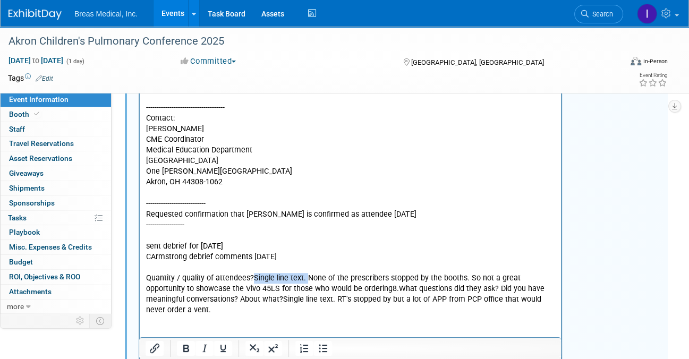
drag, startPoint x: 305, startPoint y: 277, endPoint x: 252, endPoint y: 276, distance: 53.1
click at [252, 276] on p "Quantity / quality of attendees?Single line text. None of the prescribers stopp…" at bounding box center [350, 295] width 409 height 43
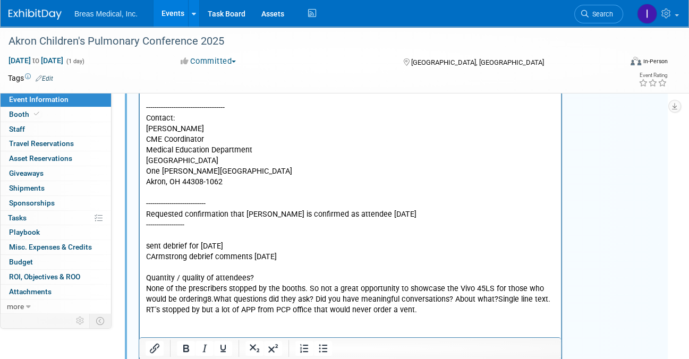
click at [214, 298] on p "None of the prescribers stopped by the booths. So not a great opportunity to sh…" at bounding box center [350, 300] width 409 height 32
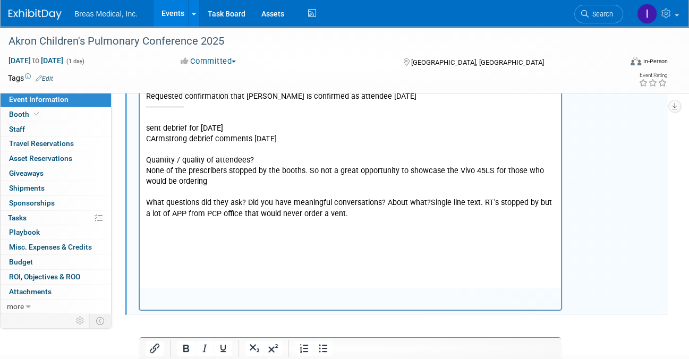
scroll to position [537, 0]
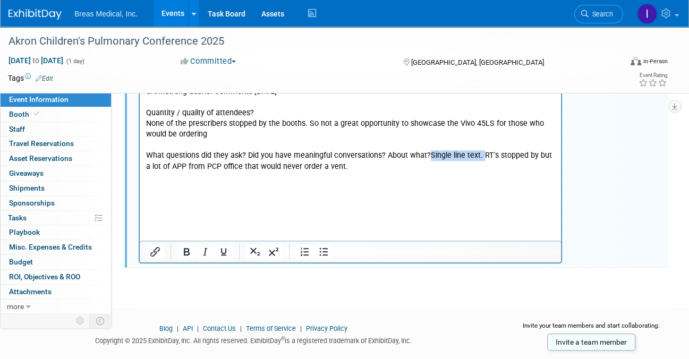
drag, startPoint x: 480, startPoint y: 154, endPoint x: 428, endPoint y: 158, distance: 51.7
click at [428, 158] on p "What questions did they ask? Did you have meaningful conversations? About what?…" at bounding box center [350, 161] width 409 height 21
click at [176, 183] on p "Rich Text Area. Press ALT-0 for help." at bounding box center [350, 194] width 409 height 43
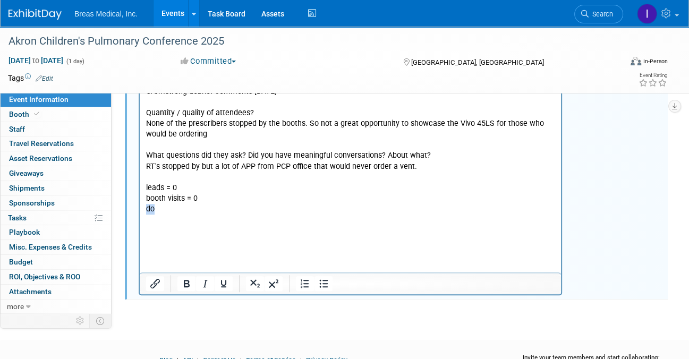
drag, startPoint x: 167, startPoint y: 214, endPoint x: 144, endPoint y: 211, distance: 22.9
click at [144, 211] on html "Attendee: [PERSON_NAME] --------------------------------------- To register/mak…" at bounding box center [350, 31] width 421 height 431
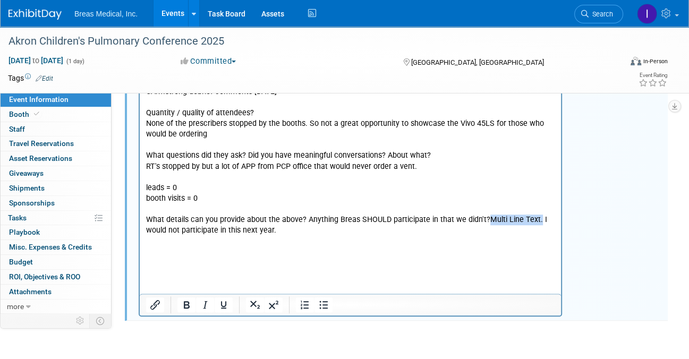
drag, startPoint x: 534, startPoint y: 220, endPoint x: 485, endPoint y: 217, distance: 50.0
click at [485, 217] on p "What details can you provide about the above? Anything Breas SHOULD participate…" at bounding box center [350, 225] width 409 height 21
drag, startPoint x: 301, startPoint y: 231, endPoint x: 264, endPoint y: 63, distance: 171.9
click at [140, 231] on html "Attendee: [PERSON_NAME] --------------------------------------- To register/mak…" at bounding box center [350, 42] width 421 height 452
click at [186, 311] on icon "Bold" at bounding box center [186, 305] width 13 height 13
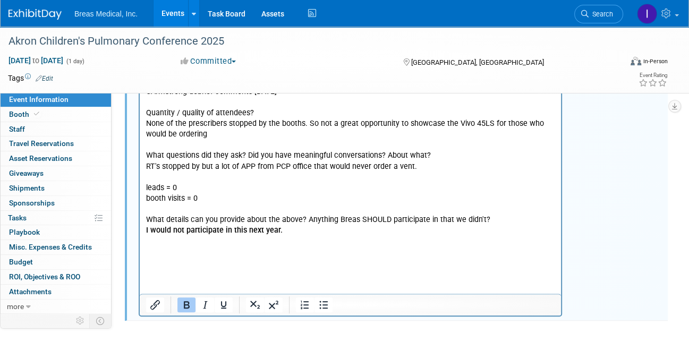
click at [179, 239] on p "Rich Text Area. Press ALT-0 for help." at bounding box center [350, 252] width 409 height 32
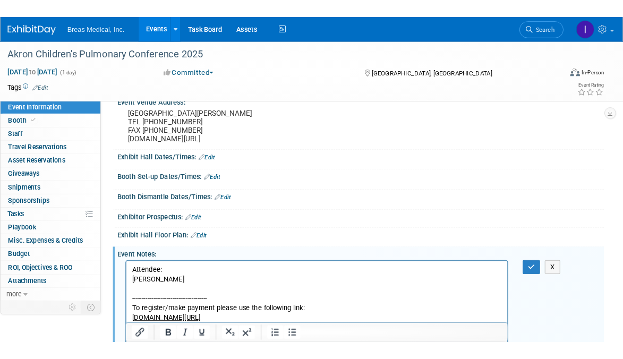
scroll to position [59, 0]
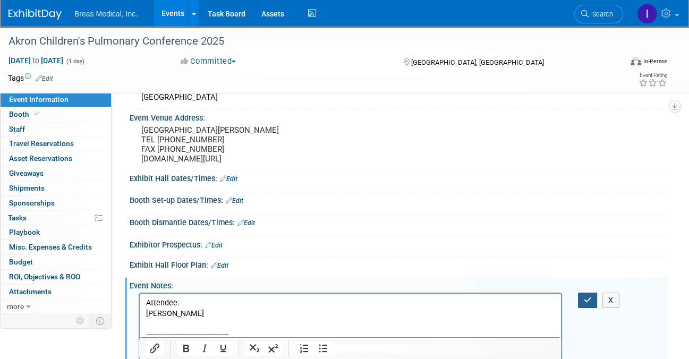
click at [585, 304] on icon "button" at bounding box center [588, 299] width 8 height 7
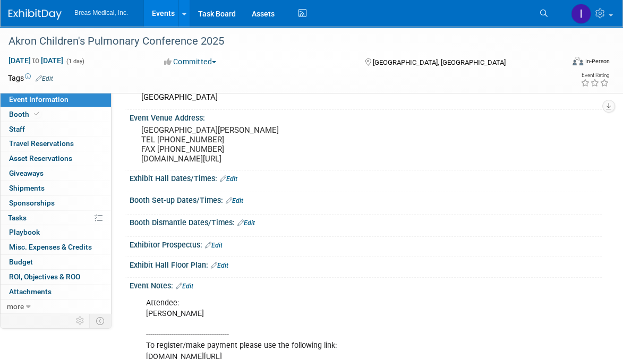
click at [168, 11] on link "Events" at bounding box center [163, 13] width 39 height 27
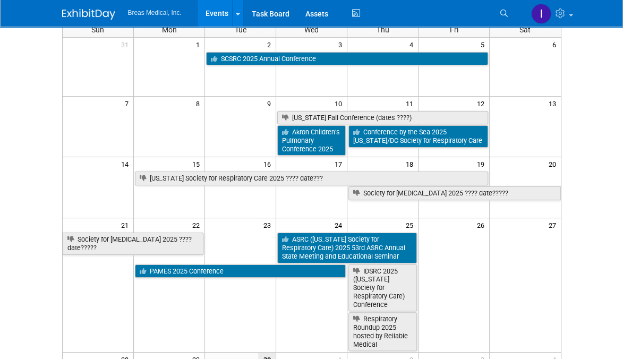
scroll to position [106, 0]
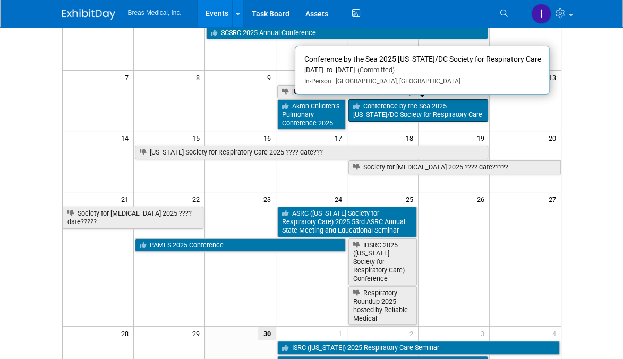
click at [412, 110] on link "Conference by the Sea 2025 [US_STATE]/DC Society for Respiratory Care" at bounding box center [419, 110] width 140 height 22
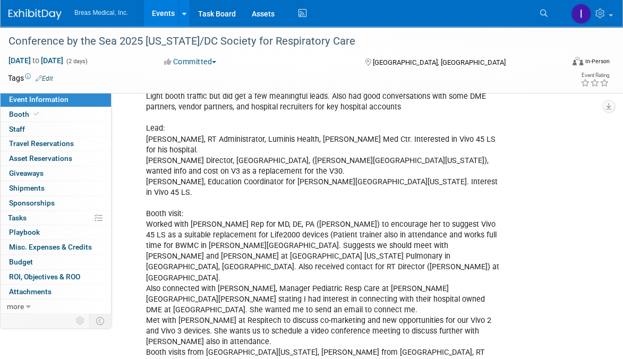
scroll to position [691, 0]
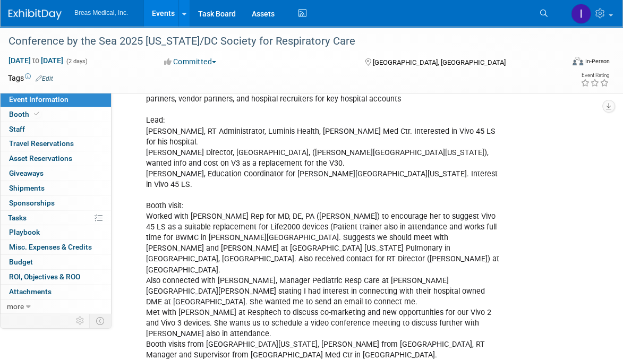
click at [195, 202] on div "attendees: [PERSON_NAME] [PERSON_NAME] --------------------- Starfish Exhibitor…" at bounding box center [323, 147] width 368 height 992
click at [326, 225] on div "attendees: [PERSON_NAME] [PERSON_NAME] --------------------- Starfish Exhibitor…" at bounding box center [323, 147] width 368 height 992
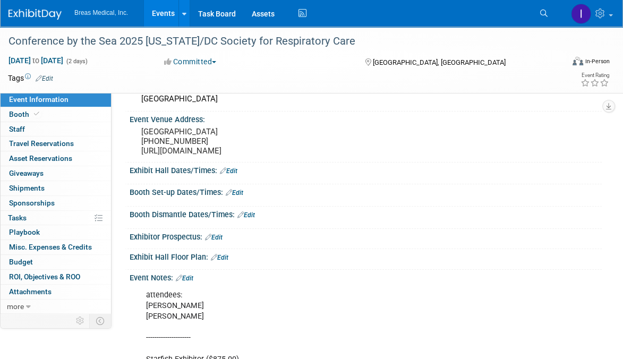
scroll to position [0, 0]
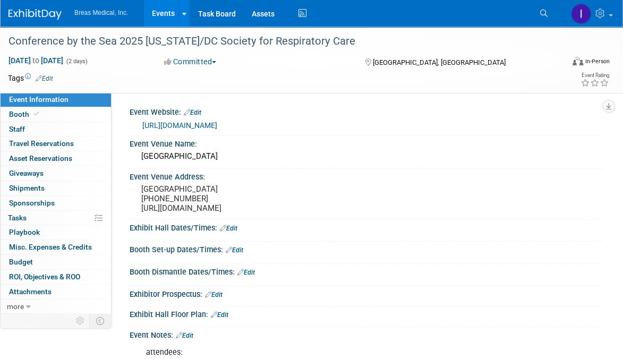
click at [164, 14] on link "Events" at bounding box center [163, 13] width 39 height 27
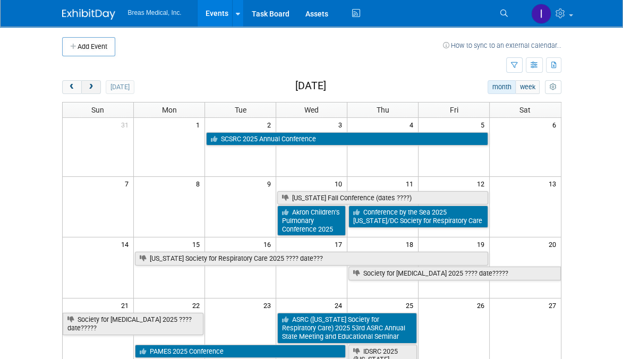
click at [95, 91] on button "next" at bounding box center [91, 87] width 20 height 14
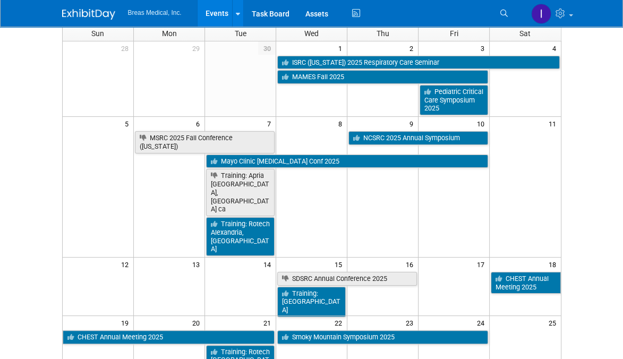
scroll to position [106, 0]
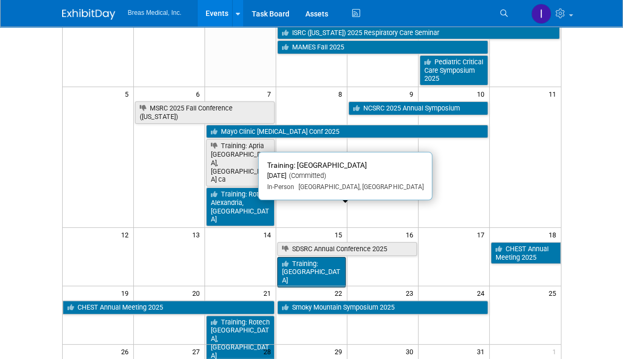
click at [327, 257] on link "Training: [GEOGRAPHIC_DATA]" at bounding box center [311, 272] width 69 height 30
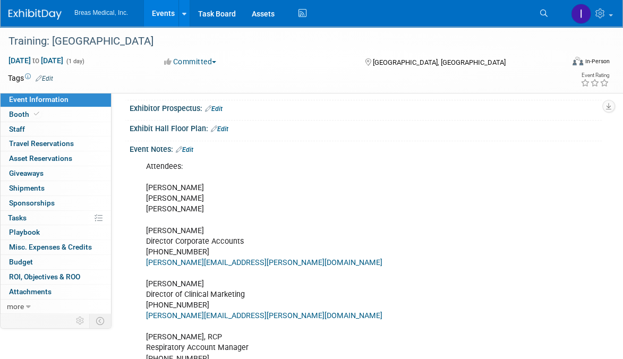
scroll to position [213, 0]
